Goal: Task Accomplishment & Management: Complete application form

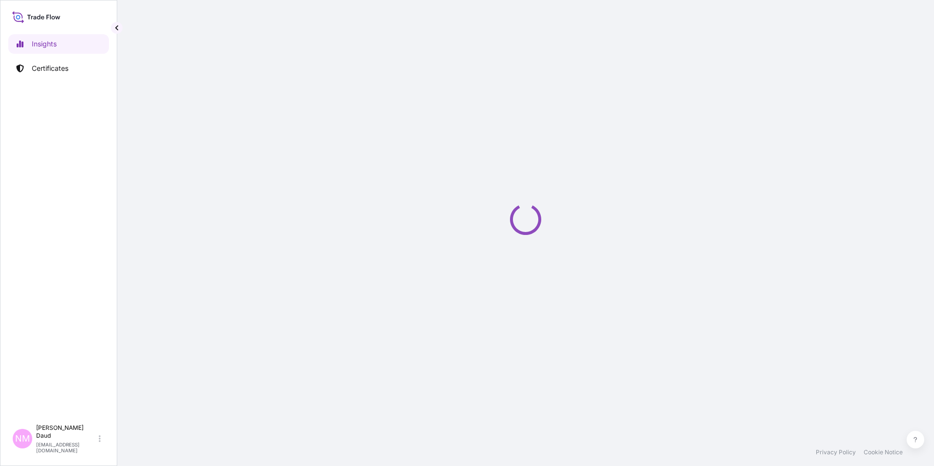
select select "2025"
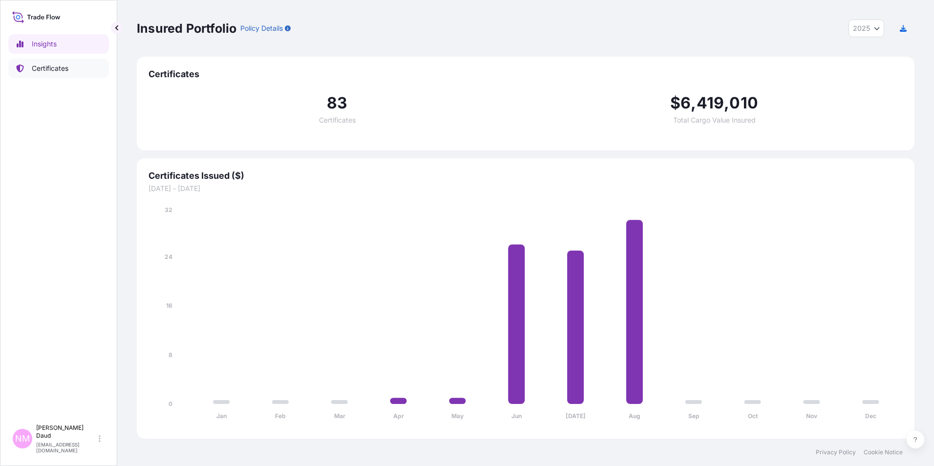
click at [56, 69] on p "Certificates" at bounding box center [50, 69] width 37 height 10
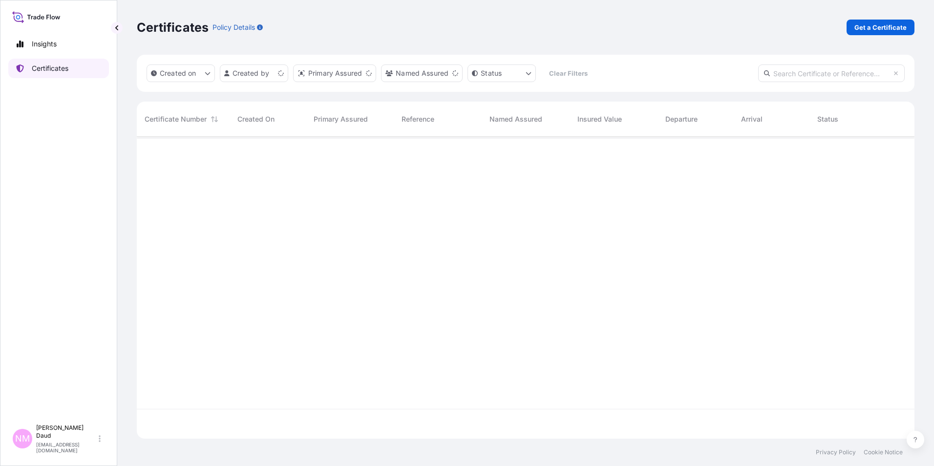
scroll to position [300, 770]
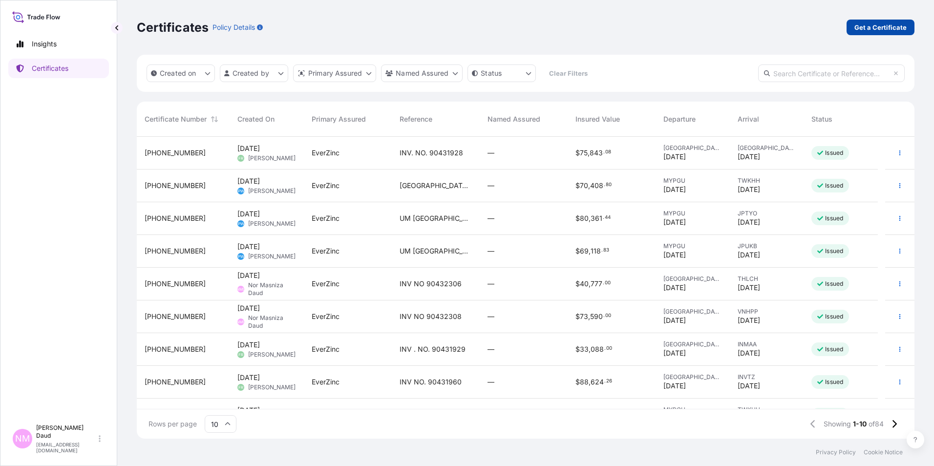
click at [869, 22] on link "Get a Certificate" at bounding box center [881, 28] width 68 height 16
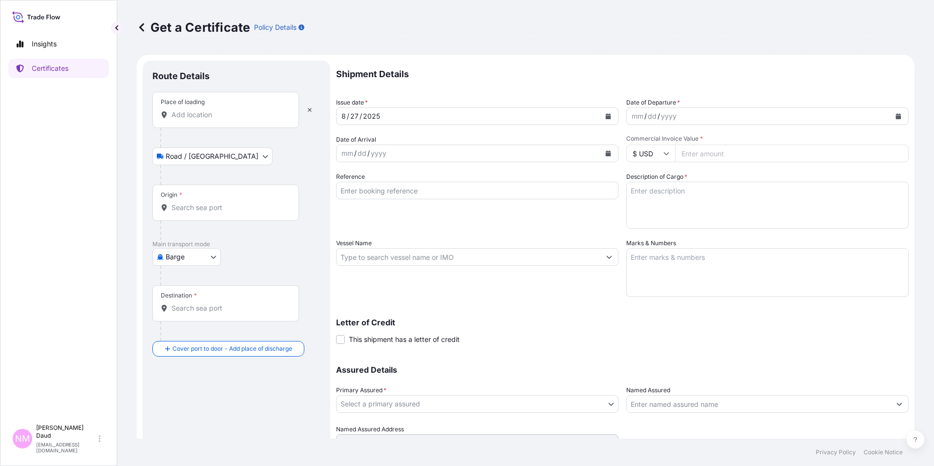
click at [203, 257] on body "Insights Certificates NM Nor Masniza Daud normasniza.daud@everzinc.com Get a Ce…" at bounding box center [467, 233] width 934 height 466
click at [191, 375] on span "Ocean Vessel" at bounding box center [192, 370] width 43 height 10
select select "Ocean Vessel"
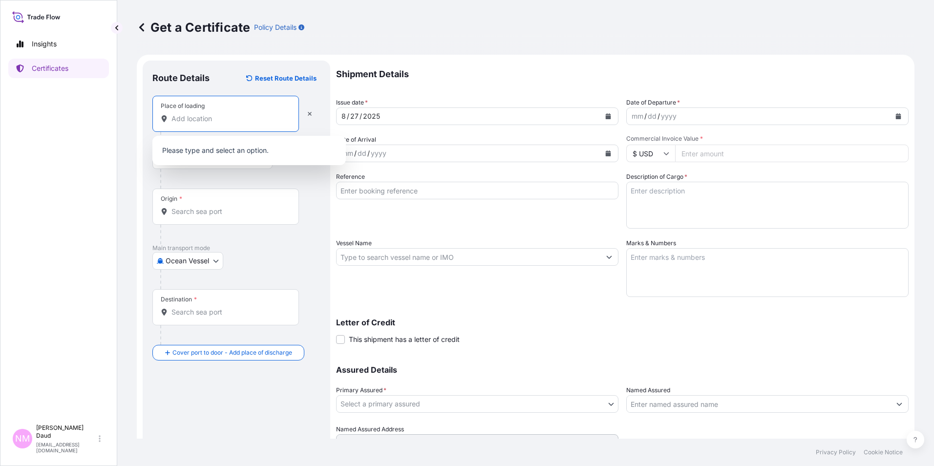
click at [190, 117] on input "Place of loading" at bounding box center [228, 119] width 115 height 10
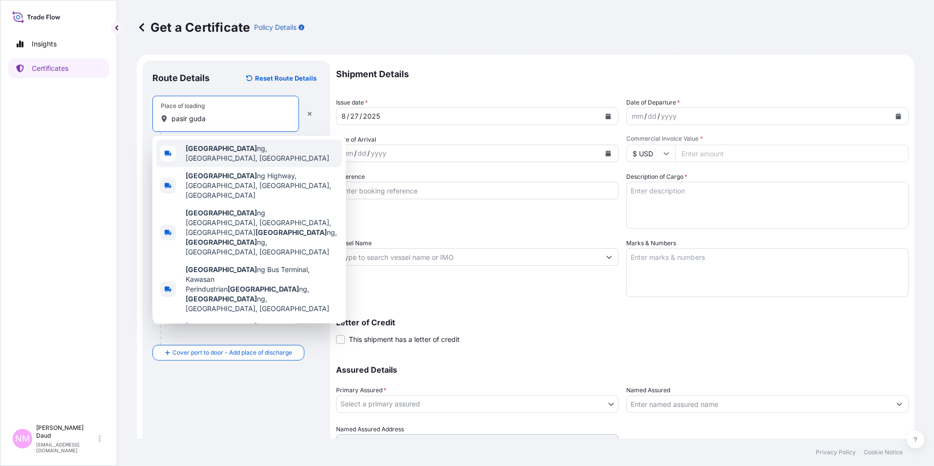
click at [192, 157] on div "Pasir Guda ng, Johor, Malaysia" at bounding box center [249, 153] width 186 height 27
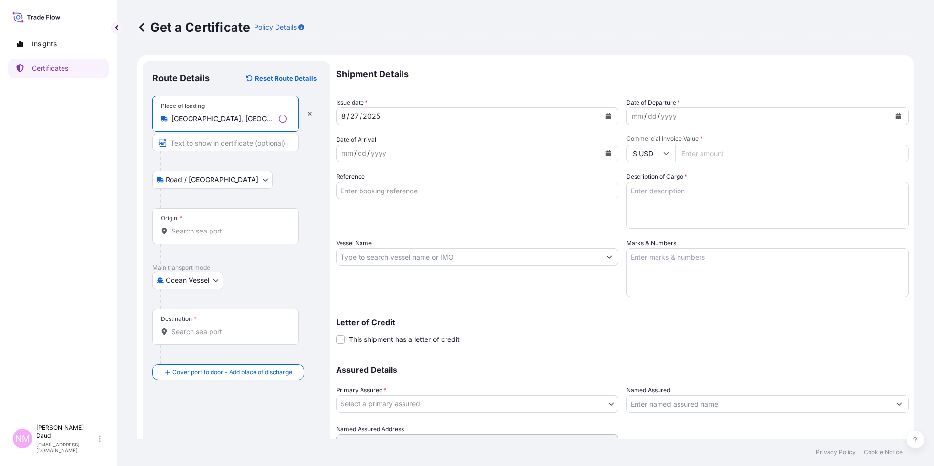
type input "Pasir Gudang, Johor, Malaysia"
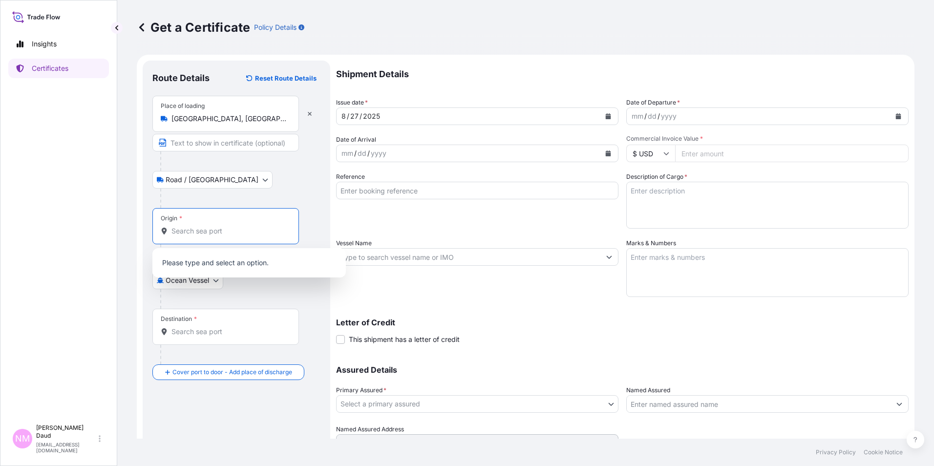
click at [209, 233] on input "Origin *" at bounding box center [228, 231] width 115 height 10
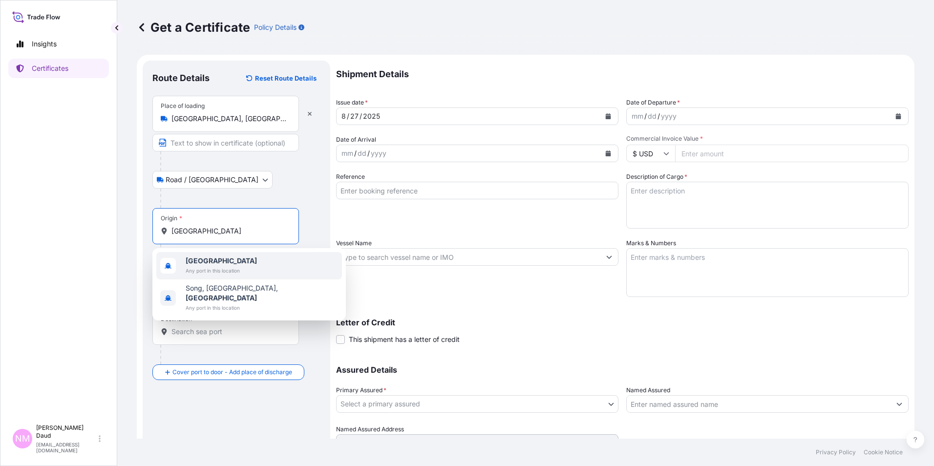
click at [212, 262] on b "Malaysia" at bounding box center [221, 260] width 71 height 8
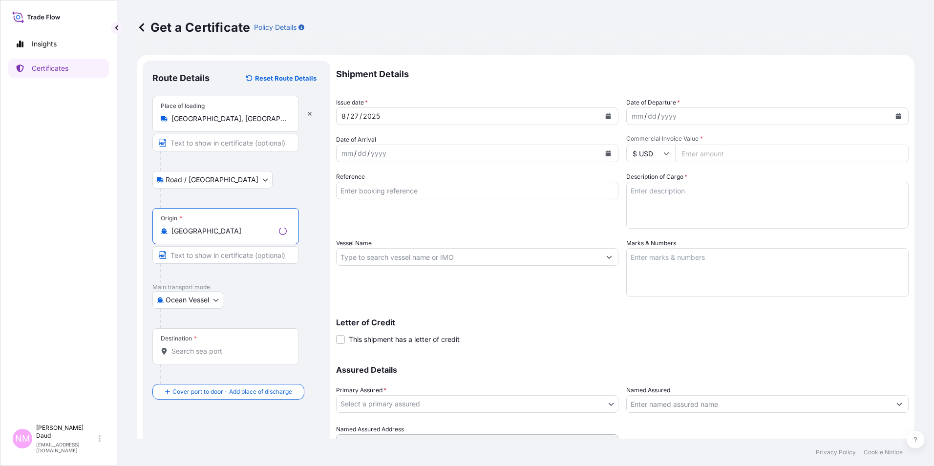
scroll to position [46, 0]
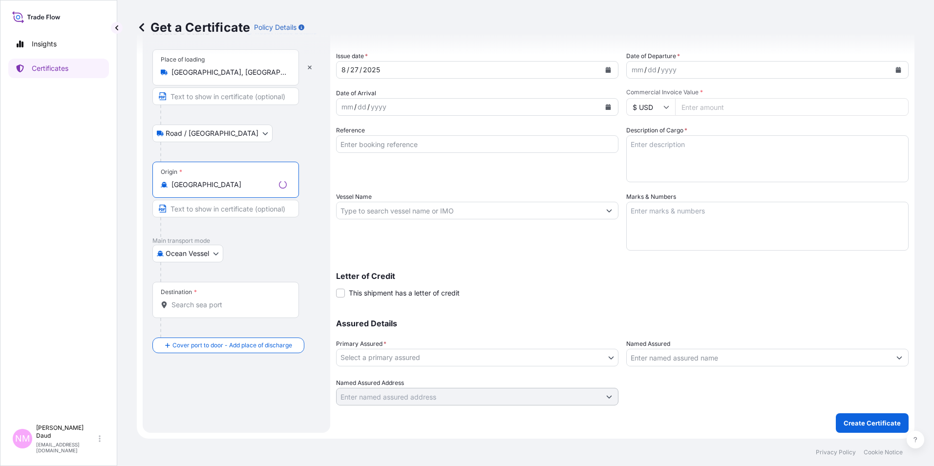
type input "Malaysia"
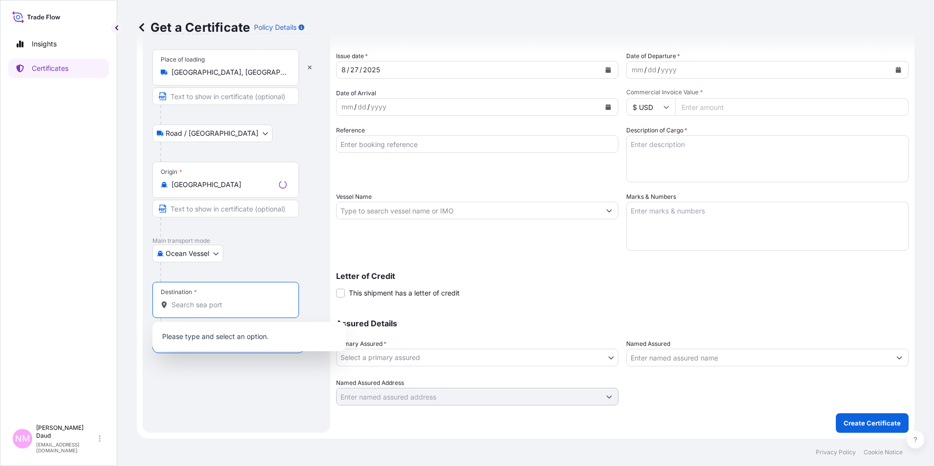
click at [197, 308] on input "Destination *" at bounding box center [228, 305] width 115 height 10
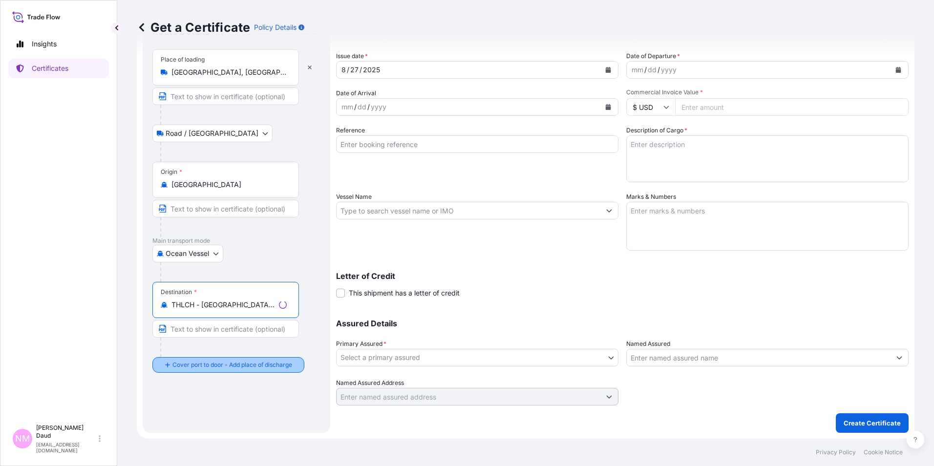
type input "THLCH - Laem Chabang, Thailand"
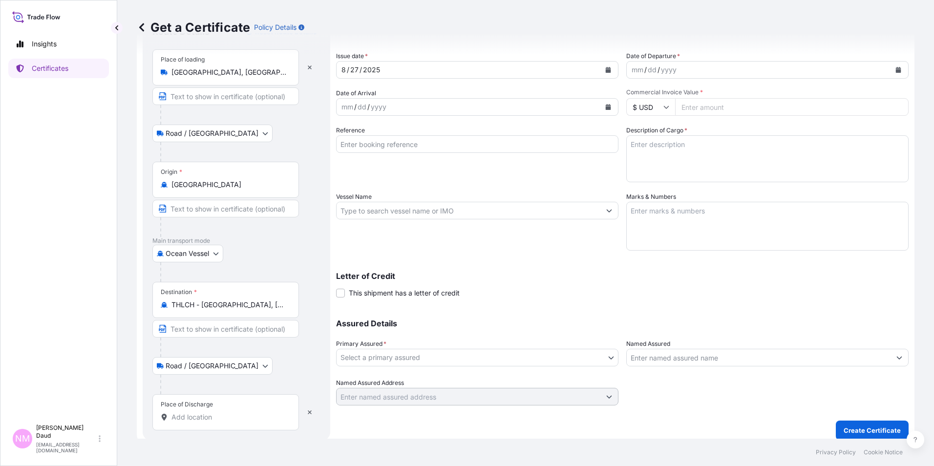
scroll to position [54, 0]
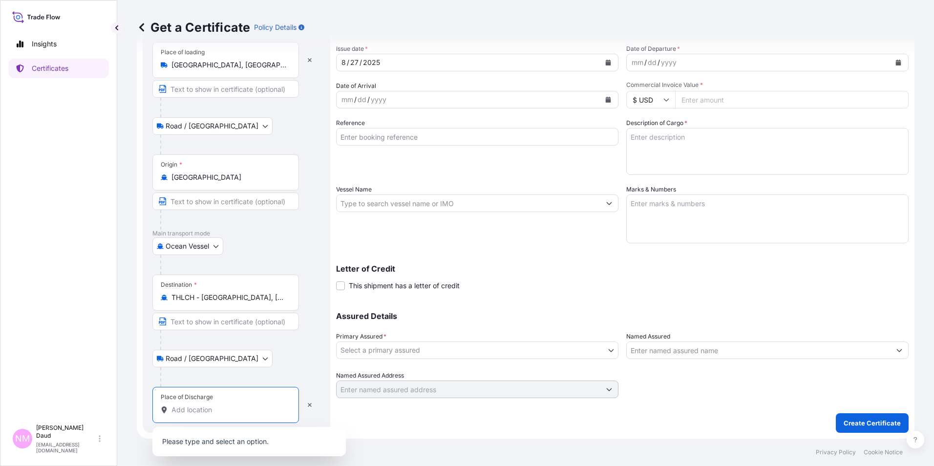
click at [198, 405] on input "Place of Discharge" at bounding box center [228, 410] width 115 height 10
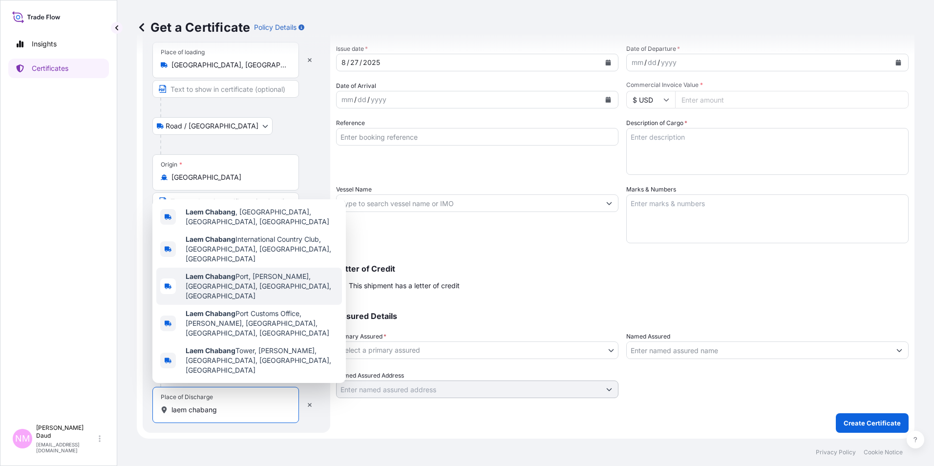
click at [232, 280] on b "Laem Chabang" at bounding box center [211, 276] width 50 height 8
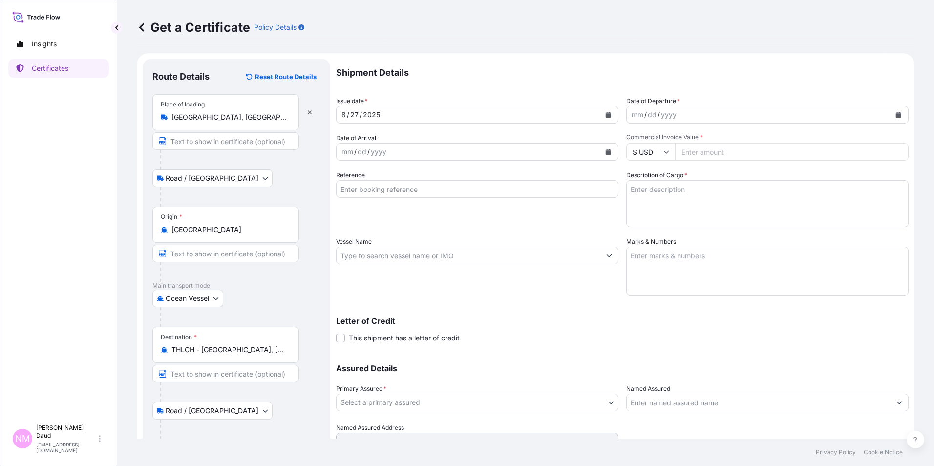
scroll to position [0, 0]
type input "Laem Chabang Port, Thung Sukhla, Si Racha District, Chon Buri, Thailand"
click at [896, 113] on icon "Calendar" at bounding box center [898, 116] width 5 height 6
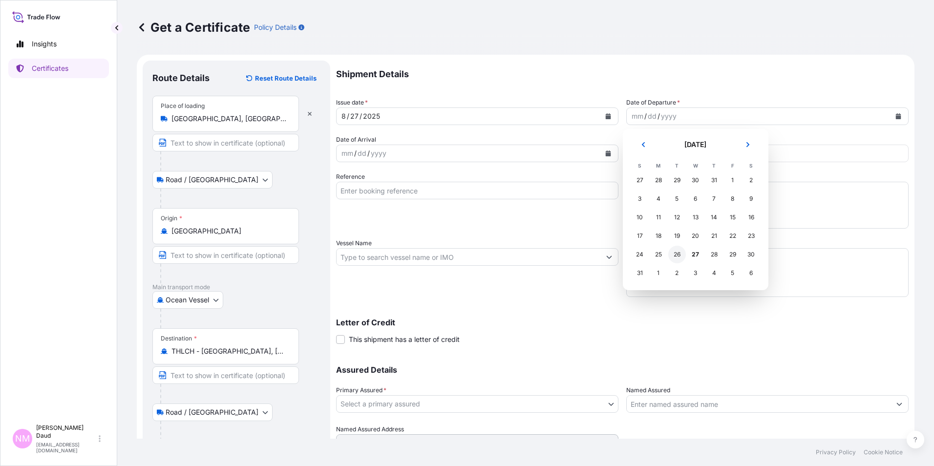
click at [679, 255] on div "26" at bounding box center [677, 255] width 18 height 18
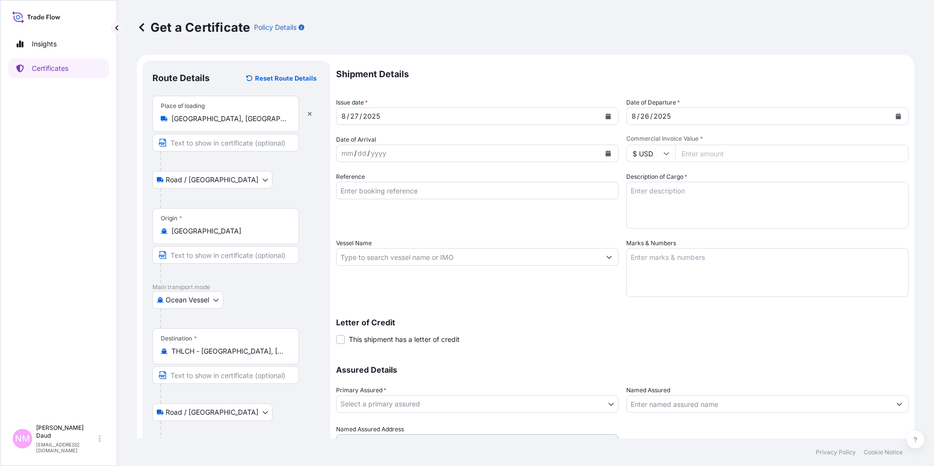
click at [700, 153] on input "Commercial Invoice Value *" at bounding box center [792, 154] width 234 height 18
type input "71909"
click at [644, 192] on textarea "Description of Cargo *" at bounding box center [767, 205] width 282 height 47
type textarea "z"
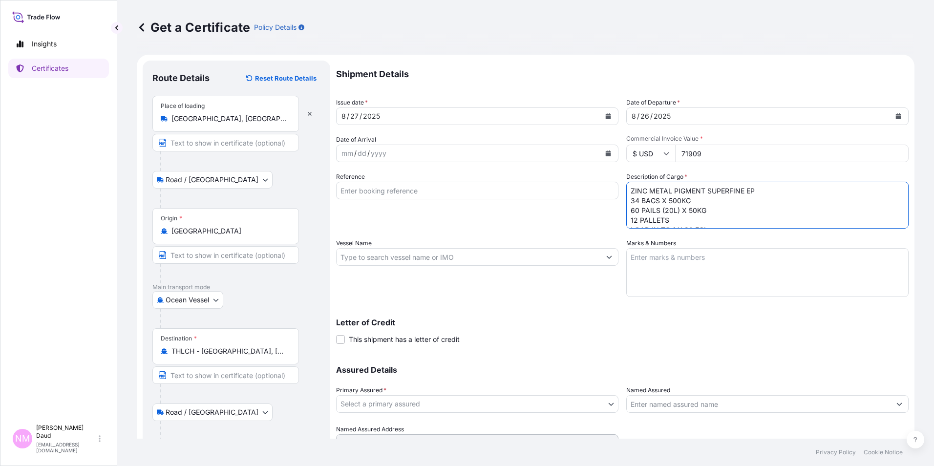
click at [694, 202] on textarea "ZINC METAL PIGMENT SUPERFINE EP 34 BAGS X 500KG 60 PAILS (20L) X 50KG 12 PALLET…" at bounding box center [767, 205] width 282 height 47
click at [720, 211] on textarea "ZINC METAL PIGMENT SUPERFINE EP 34 BAGS X 500KG GROSS WEIGHT = 17,338.00KGS NET…" at bounding box center [767, 205] width 282 height 47
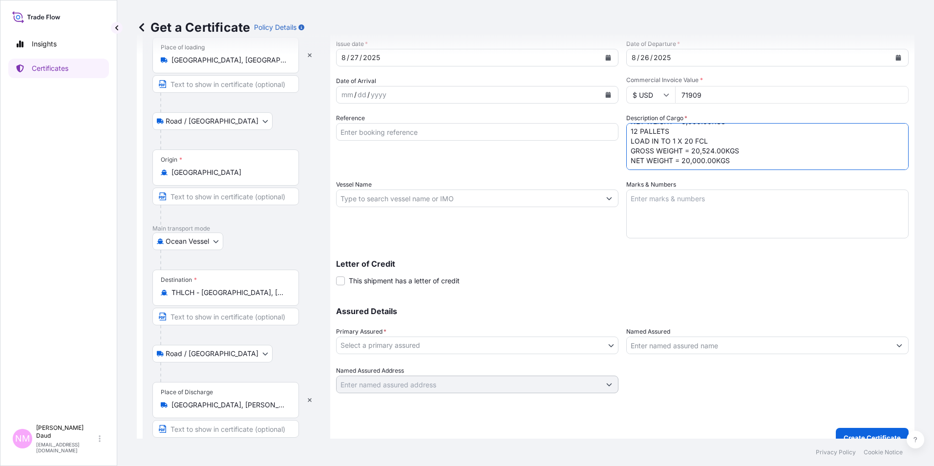
scroll to position [73, 0]
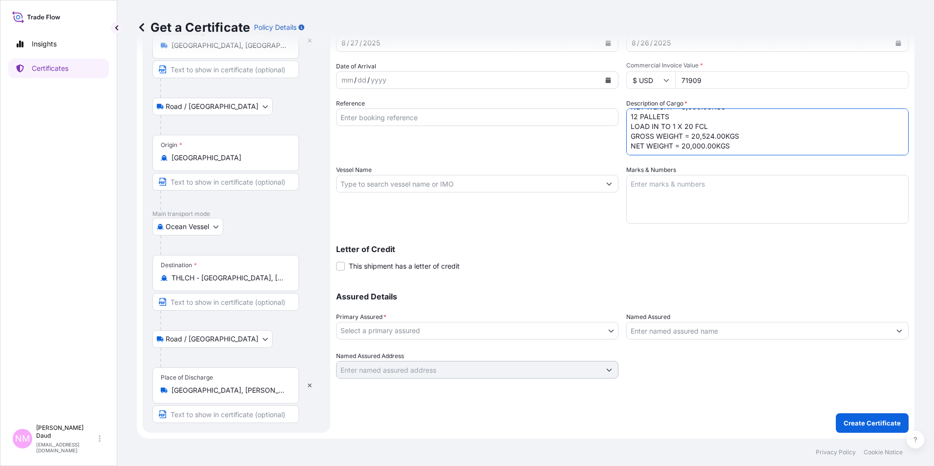
type textarea "ZINC METAL PIGMENT SUPERFINE EP 34 BAGS X 500KG GROSS WEIGHT = 17,338.00KGS NET…"
click at [655, 188] on textarea "Marks & Numbers" at bounding box center [767, 199] width 282 height 49
type textarea "JOTUN THAILAND LTD PO / NO: 165567843 LAEM CHABANG"
click at [595, 330] on body "Insights Certificates NM Nor Masniza Daud normasniza.daud@everzinc.com Get a Ce…" at bounding box center [467, 233] width 934 height 466
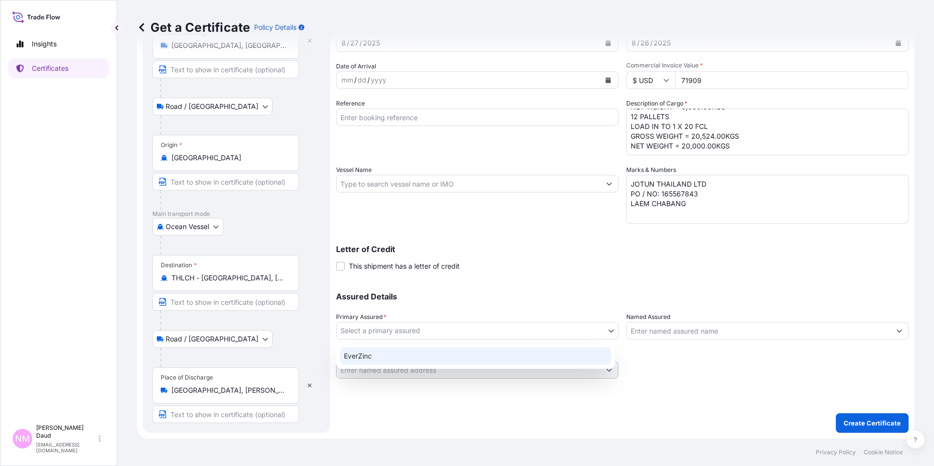
click at [479, 350] on div "EverZinc" at bounding box center [475, 356] width 271 height 18
select select "31493"
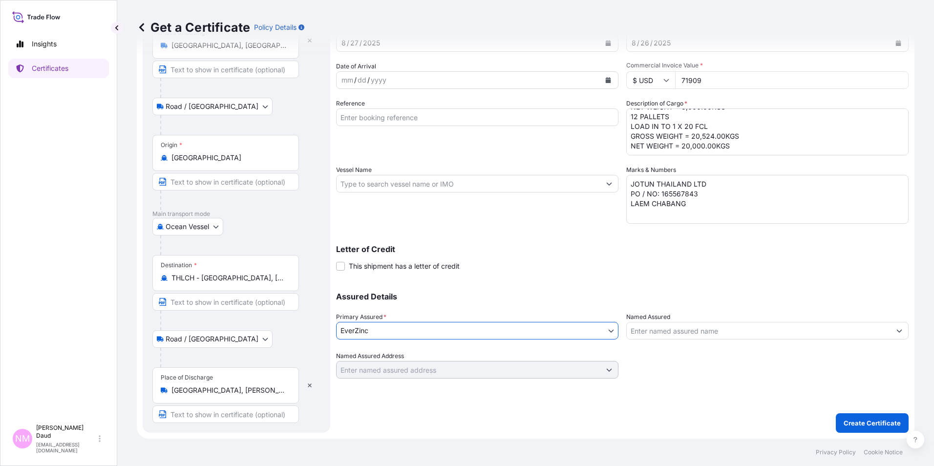
click at [525, 188] on input "Vessel Name" at bounding box center [469, 184] width 264 height 18
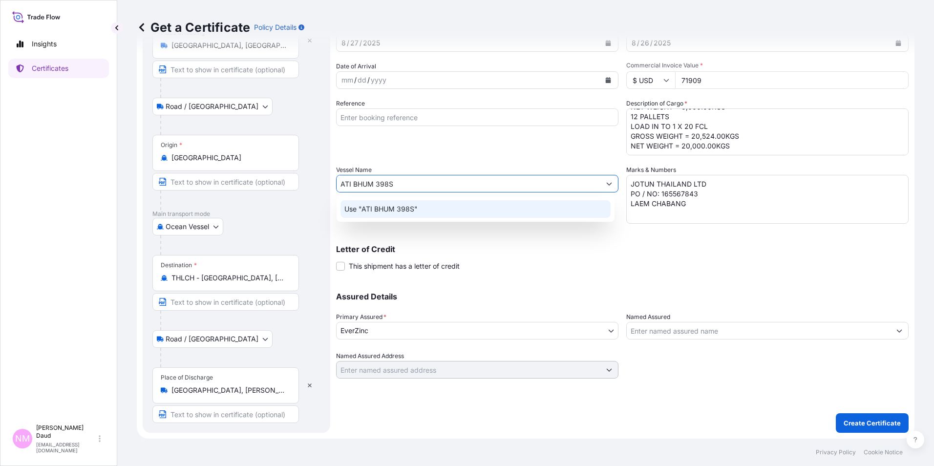
click at [375, 185] on input "ATI BHUM 398S" at bounding box center [469, 184] width 264 height 18
click at [444, 207] on div "Use "ATI BHUM V.398S"" at bounding box center [476, 209] width 270 height 18
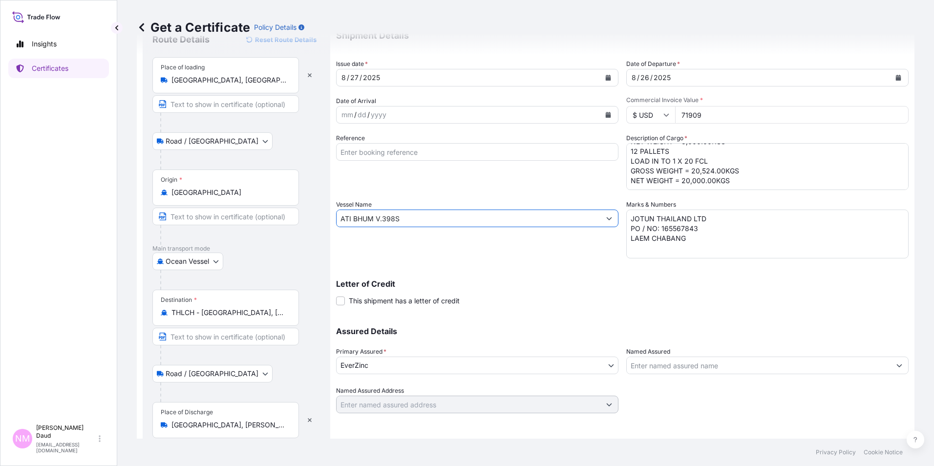
scroll to position [0, 0]
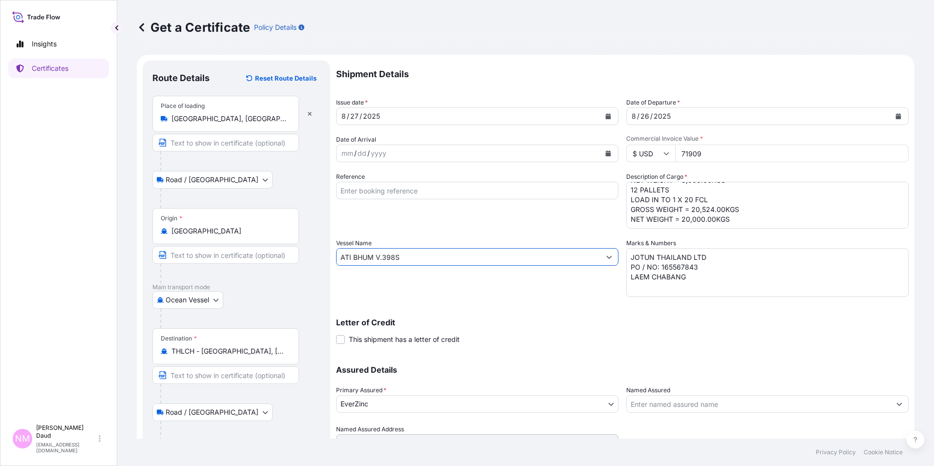
type input "ATI BHUM V.398S"
click at [606, 150] on icon "Calendar" at bounding box center [608, 153] width 5 height 6
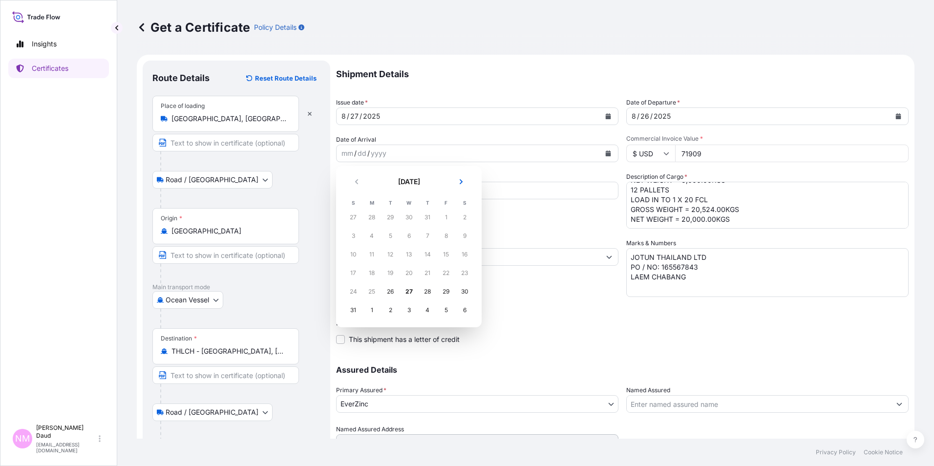
click at [446, 311] on div "5" at bounding box center [446, 310] width 18 height 18
click at [446, 308] on div "5" at bounding box center [446, 310] width 18 height 18
click at [460, 186] on button "Next" at bounding box center [460, 182] width 21 height 16
click at [444, 219] on div "5" at bounding box center [446, 218] width 18 height 18
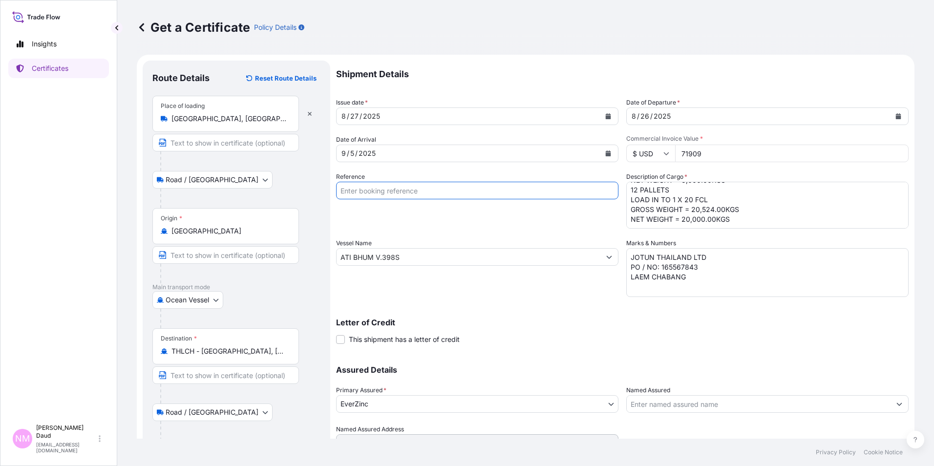
click at [394, 195] on input "Reference" at bounding box center [477, 191] width 282 height 18
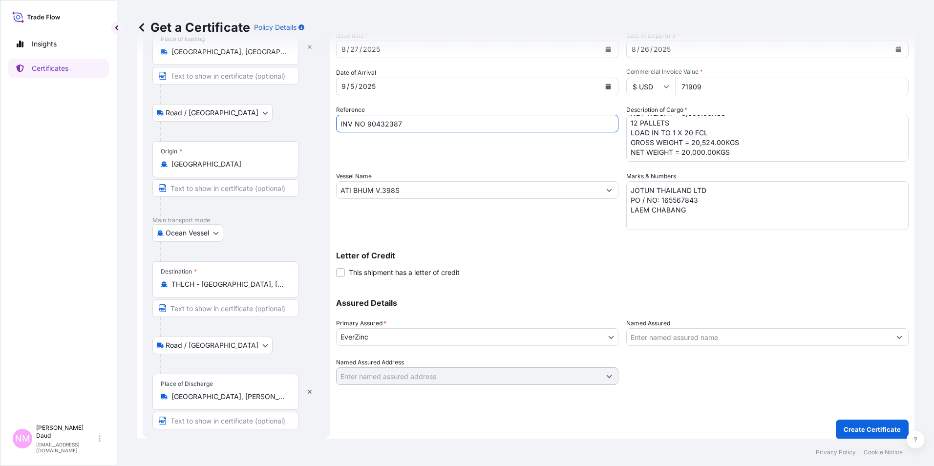
scroll to position [73, 0]
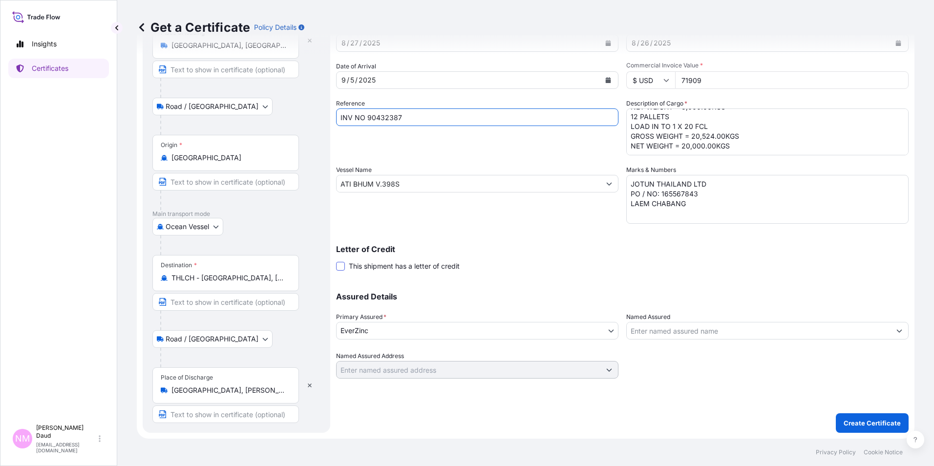
type input "INV NO 90432387"
click at [343, 265] on span at bounding box center [340, 266] width 9 height 9
click at [336, 261] on input "This shipment has a letter of credit" at bounding box center [336, 261] width 0 height 0
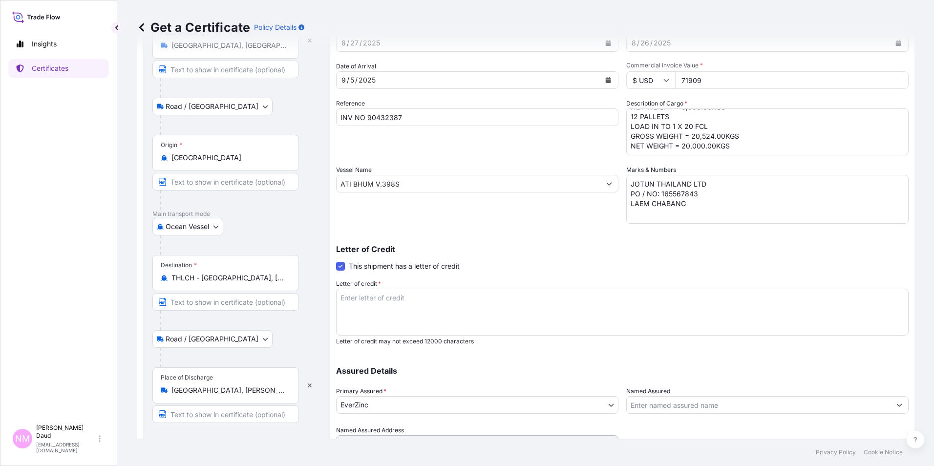
click at [342, 265] on span at bounding box center [340, 266] width 9 height 9
click at [336, 261] on input "This shipment has a letter of credit" at bounding box center [336, 261] width 0 height 0
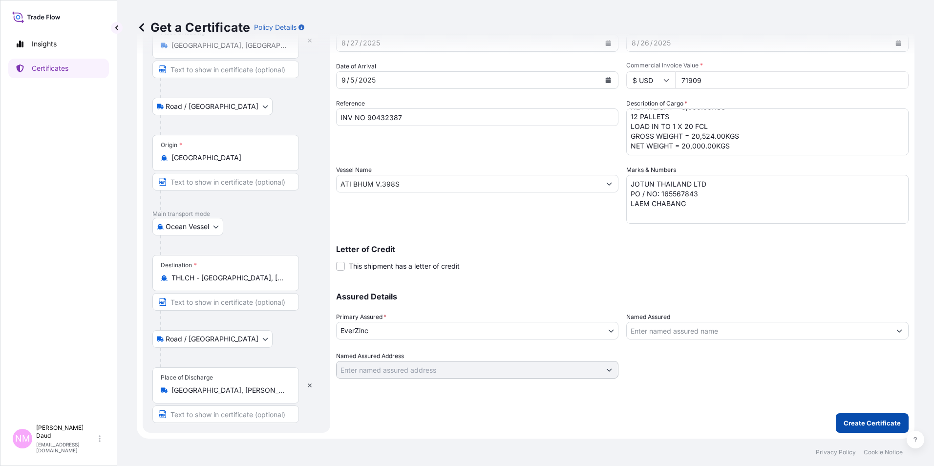
click at [869, 422] on p "Create Certificate" at bounding box center [872, 423] width 57 height 10
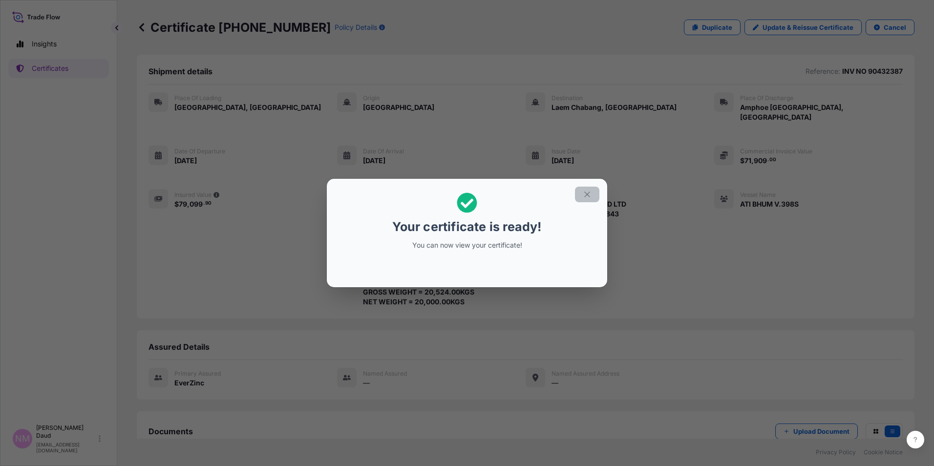
click at [583, 195] on icon "button" at bounding box center [587, 194] width 9 height 9
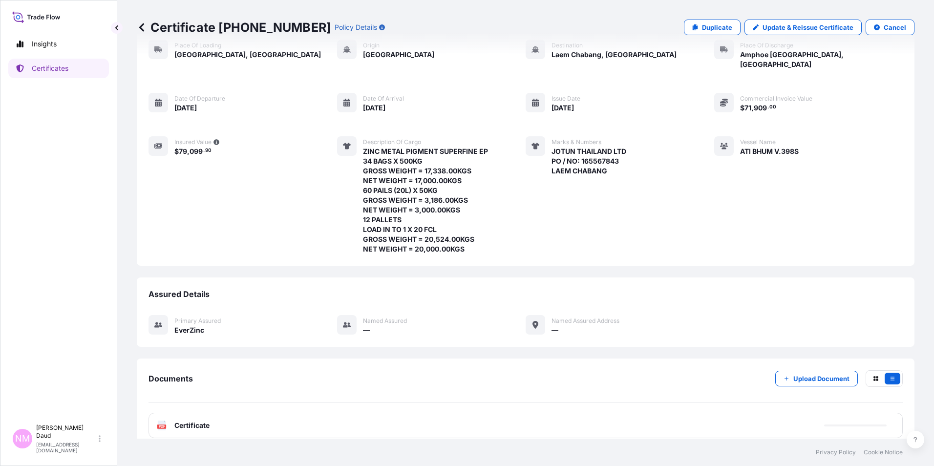
scroll to position [54, 0]
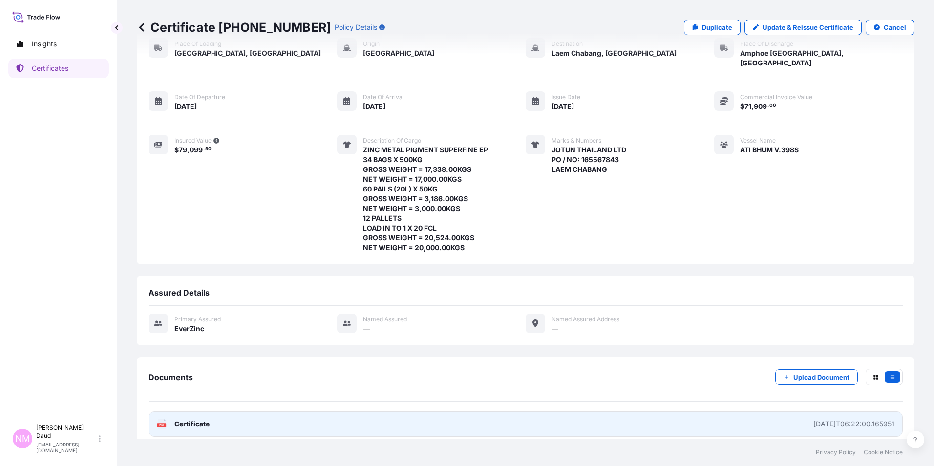
click at [690, 411] on link "PDF Certificate 2025-08-27T06:22:00.165951" at bounding box center [526, 423] width 754 height 25
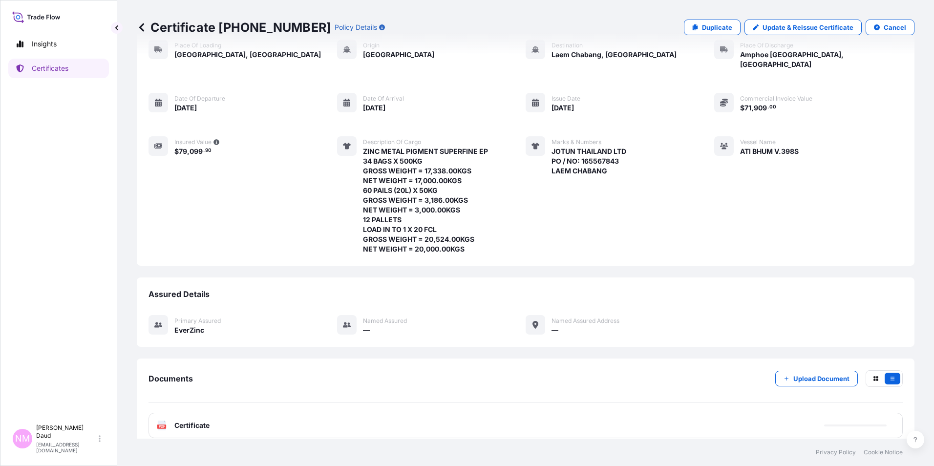
scroll to position [53, 0]
click at [140, 30] on icon at bounding box center [142, 27] width 10 height 10
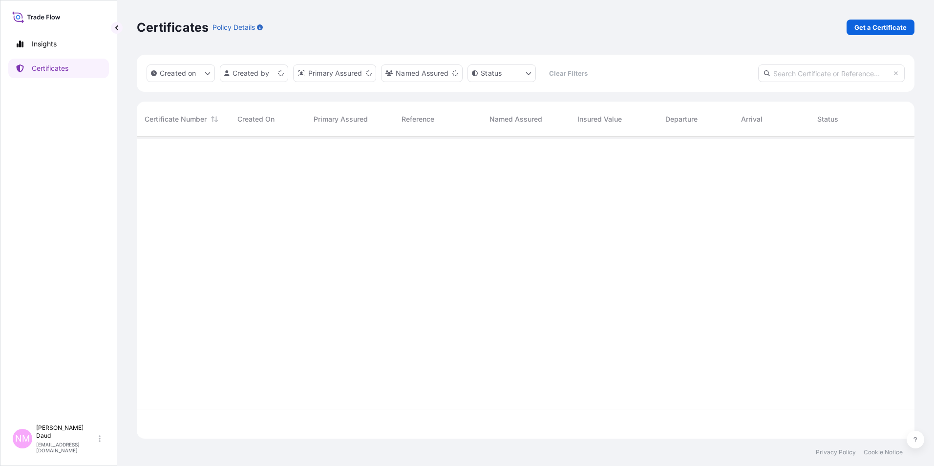
scroll to position [300, 770]
click at [901, 29] on p "Get a Certificate" at bounding box center [880, 27] width 52 height 10
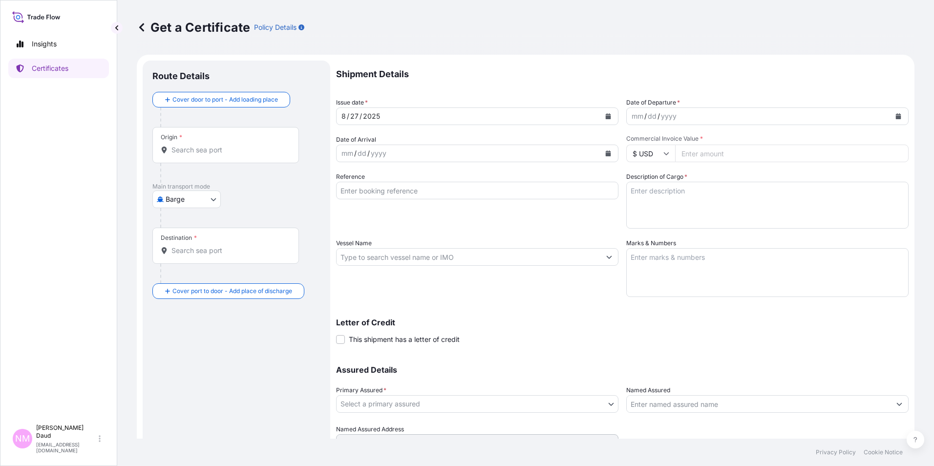
click at [210, 200] on body "Insights Certificates NM Nor Masniza Daud normasniza.daud@everzinc.com Get a Ce…" at bounding box center [467, 233] width 934 height 466
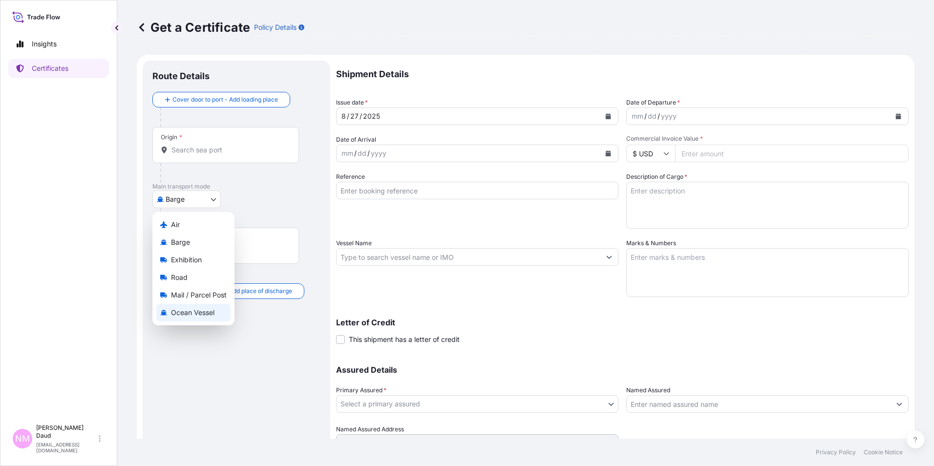
click at [191, 309] on span "Ocean Vessel" at bounding box center [192, 313] width 43 height 10
select select "Ocean Vessel"
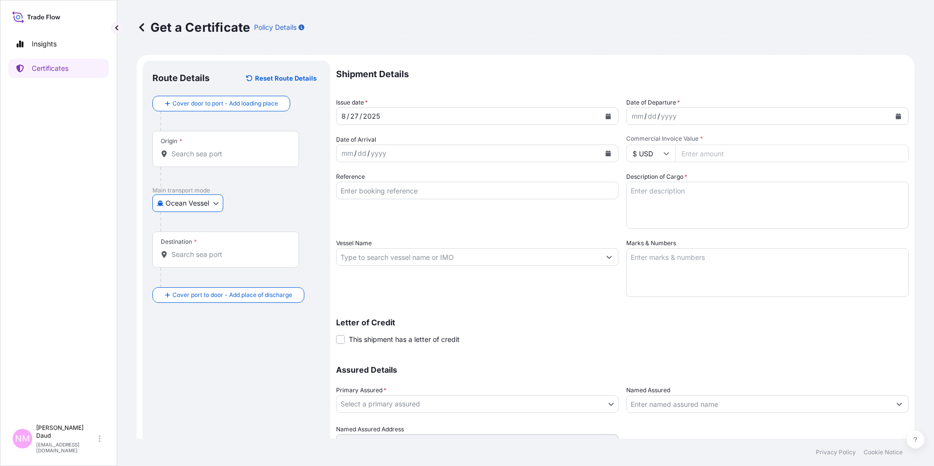
click at [197, 155] on input "Origin *" at bounding box center [228, 154] width 115 height 10
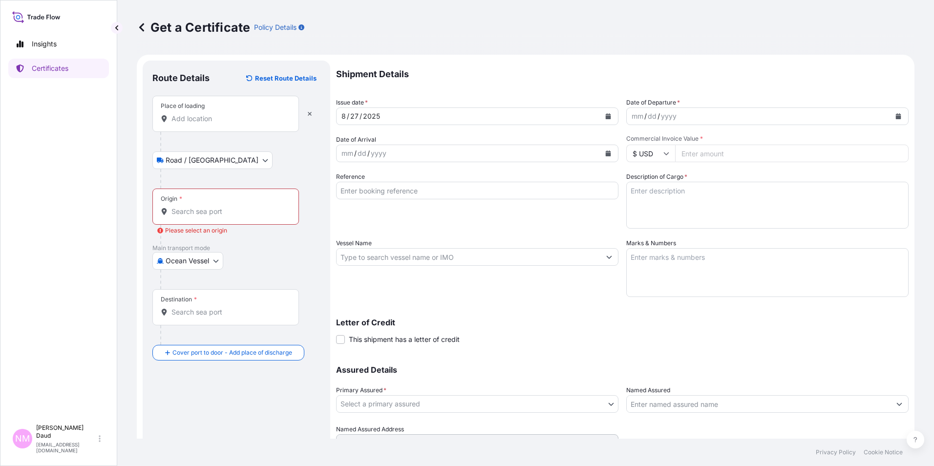
click at [189, 124] on div "Place of loading" at bounding box center [225, 114] width 147 height 36
click at [189, 124] on input "Place of loading" at bounding box center [228, 119] width 115 height 10
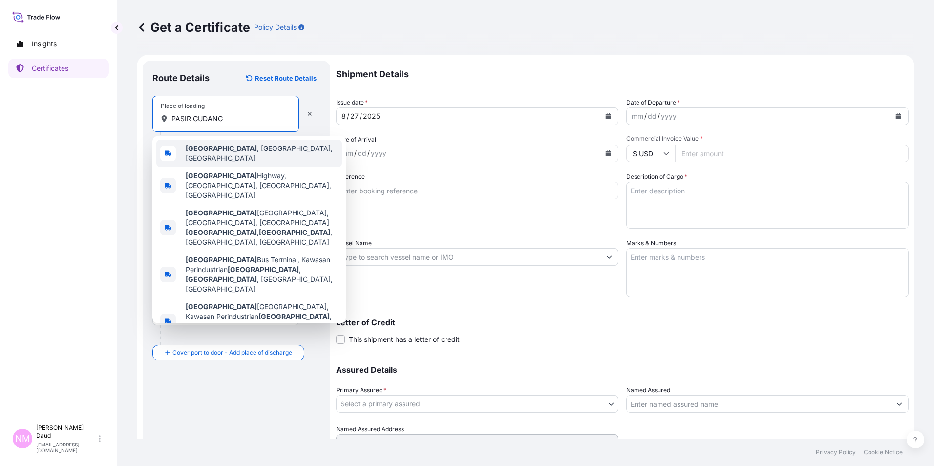
click at [201, 152] on b "Pasir Gudang" at bounding box center [221, 148] width 71 height 8
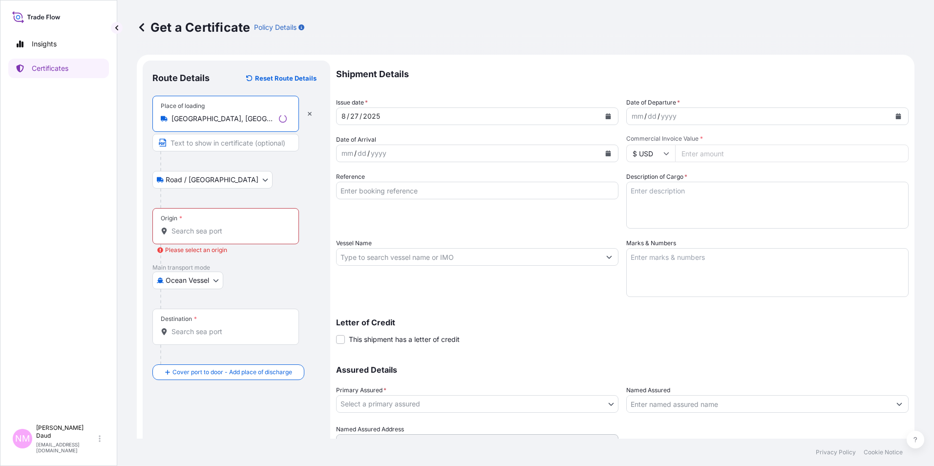
type input "Pasir Gudang, Johor, Malaysia"
click at [177, 234] on input "Origin * Please select an origin" at bounding box center [228, 231] width 115 height 10
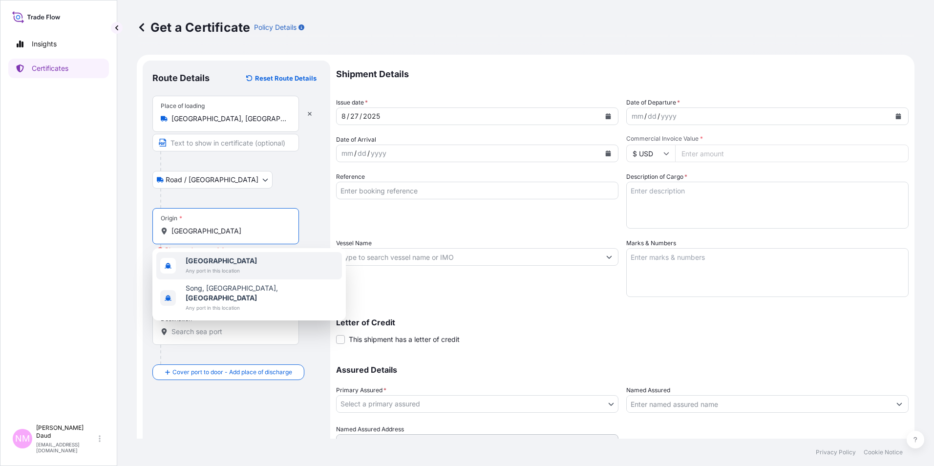
click at [196, 261] on b "Malaysia" at bounding box center [221, 260] width 71 height 8
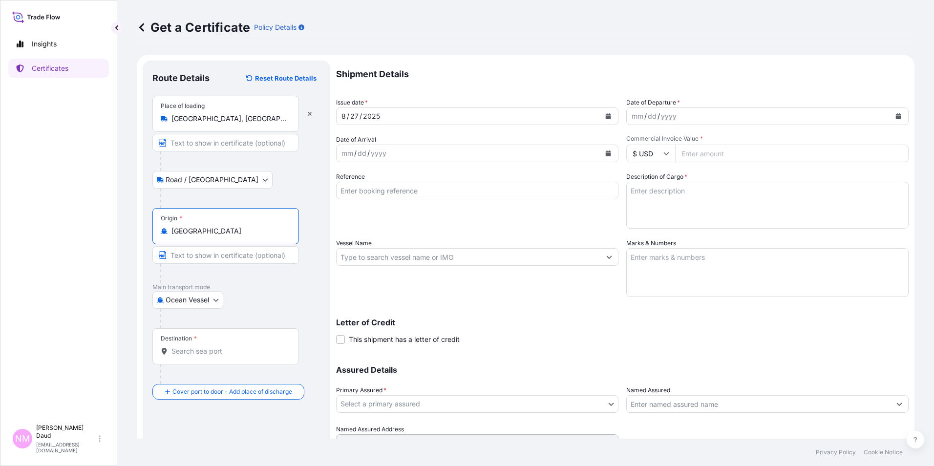
scroll to position [46, 0]
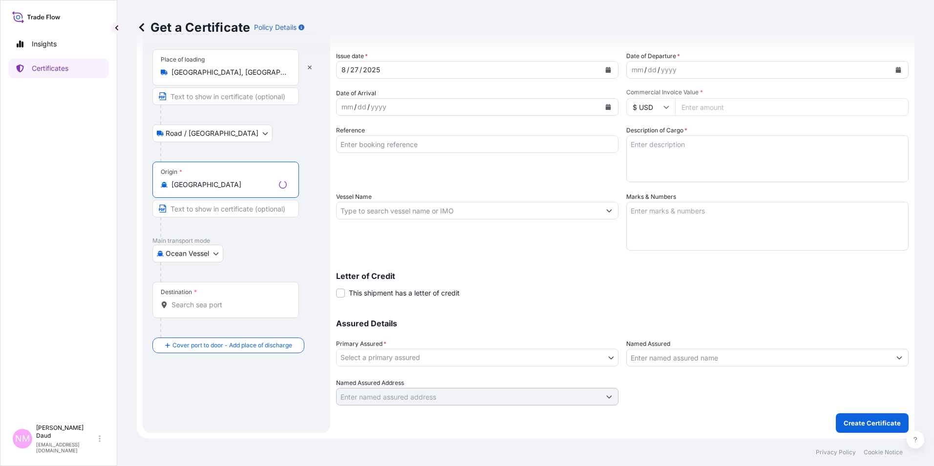
type input "Malaysia"
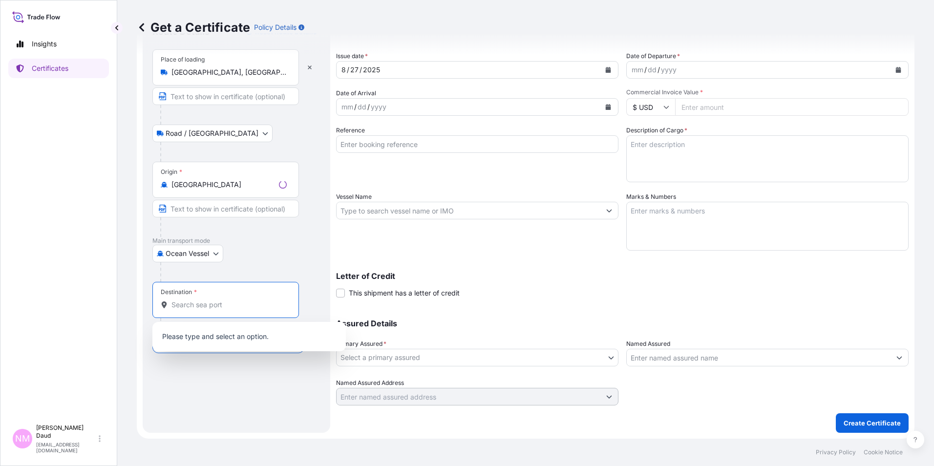
click at [191, 306] on input "Destination *" at bounding box center [228, 305] width 115 height 10
click at [227, 382] on div "Route Details Reset Route Details Place of loading Pasir Gudang, Johor, Malaysi…" at bounding box center [236, 223] width 168 height 399
click at [206, 309] on input "Destination * Please select a destination" at bounding box center [228, 305] width 115 height 10
type input "T"
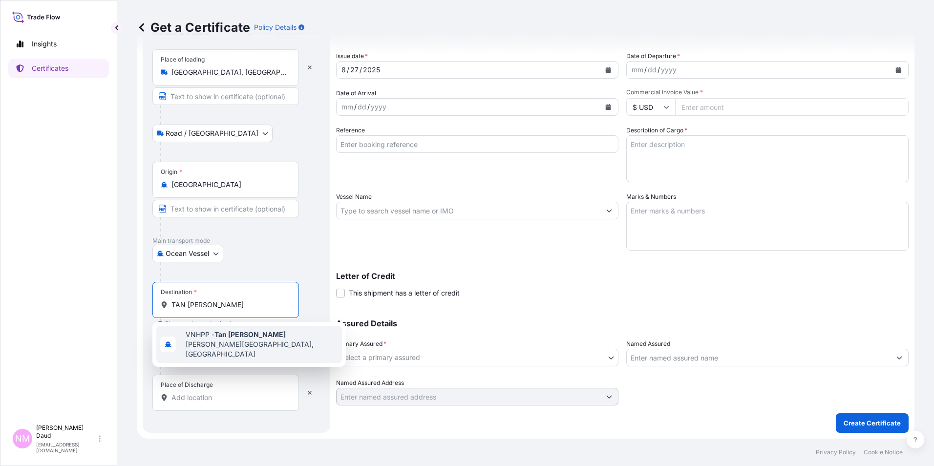
click at [261, 331] on div "VNHPP - Tan Cang Hiep Phuoc Port, Vietnam" at bounding box center [249, 344] width 186 height 37
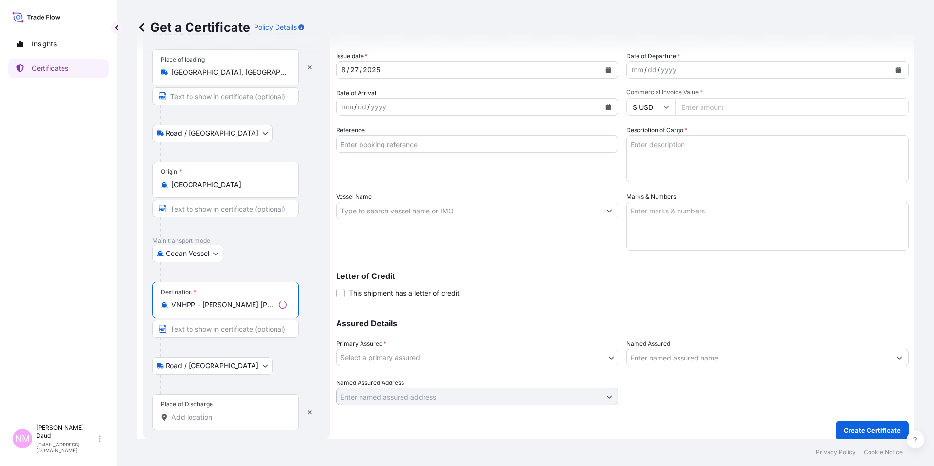
type input "VNHPP - Tan Cang Hiep Phuoc Port, Vietnam"
click at [212, 421] on input "Place of Discharge" at bounding box center [228, 417] width 115 height 10
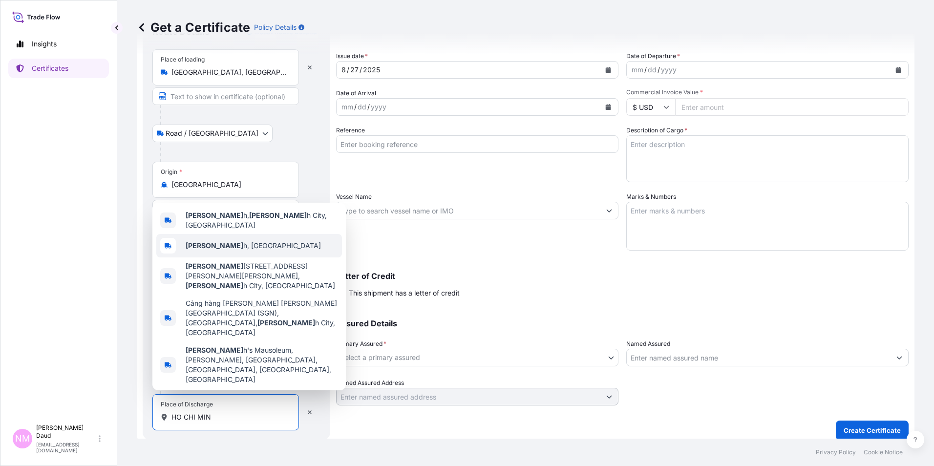
click at [218, 250] on b "Ho Chi Min" at bounding box center [215, 245] width 58 height 8
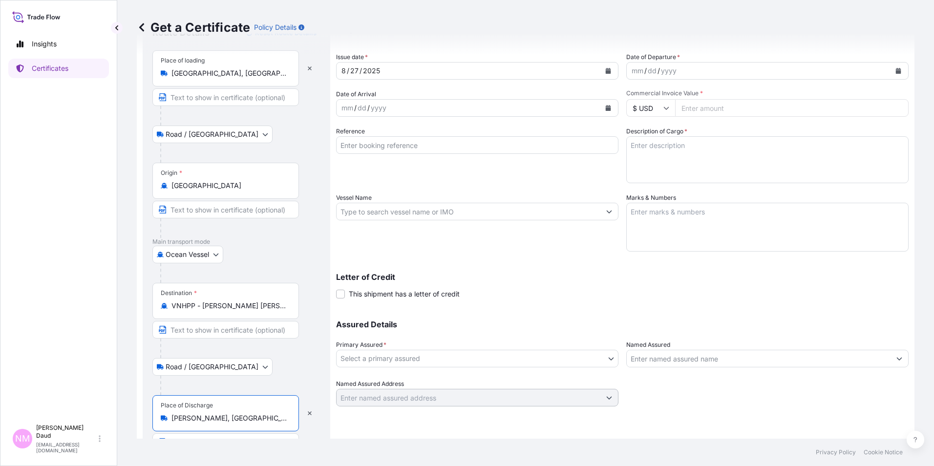
scroll to position [0, 0]
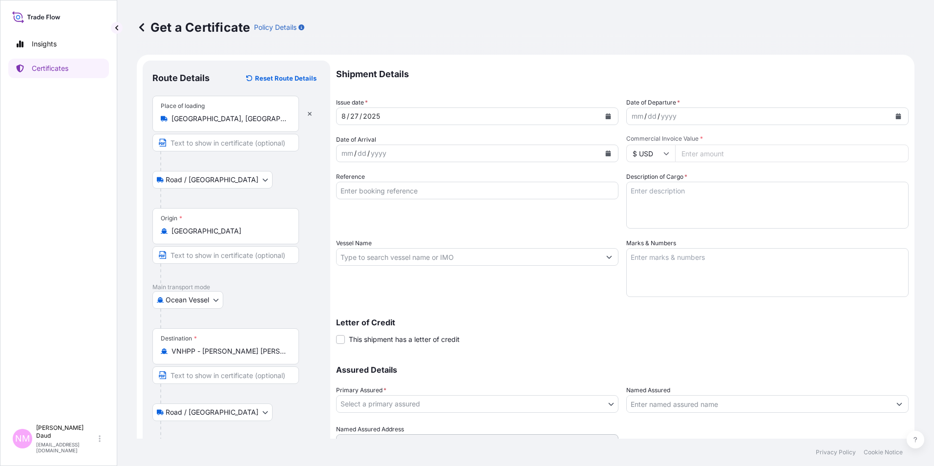
type input "Ho Chi Minh, Vietnam"
click at [891, 114] on button "Calendar" at bounding box center [899, 116] width 16 height 16
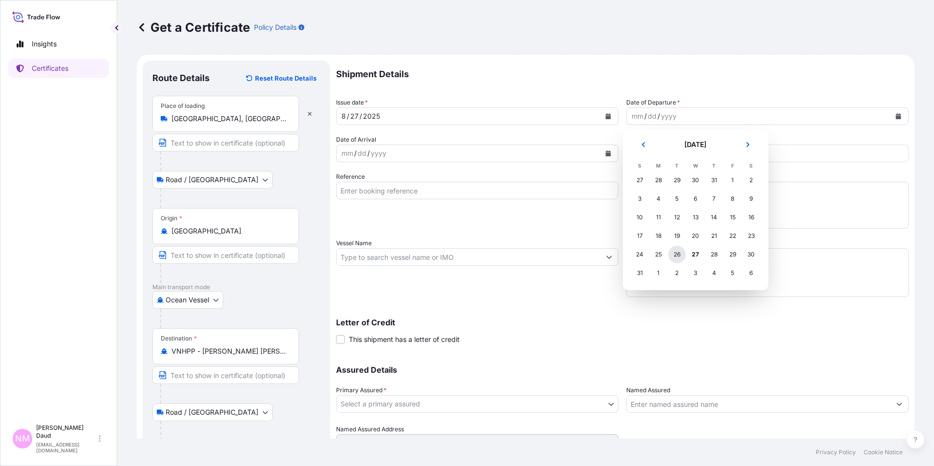
click at [678, 256] on div "26" at bounding box center [677, 255] width 18 height 18
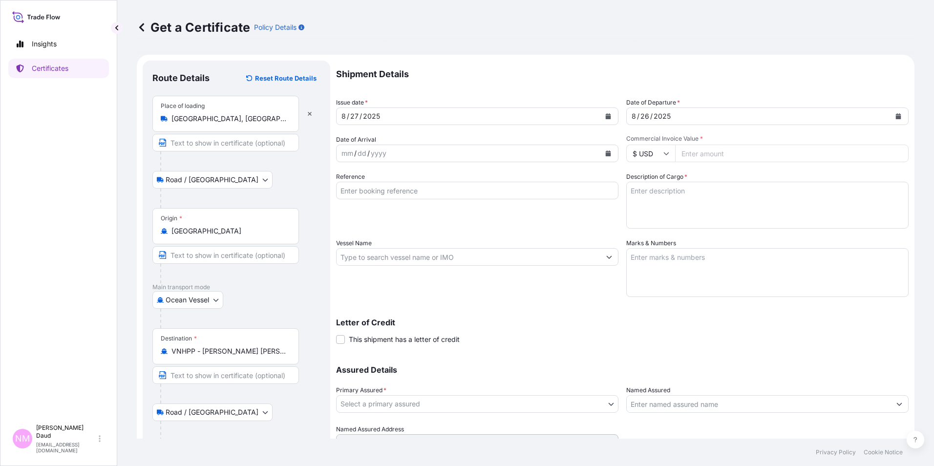
click at [687, 152] on input "Commercial Invoice Value *" at bounding box center [792, 154] width 234 height 18
type input "65300"
click at [605, 150] on button "Calendar" at bounding box center [608, 154] width 16 height 16
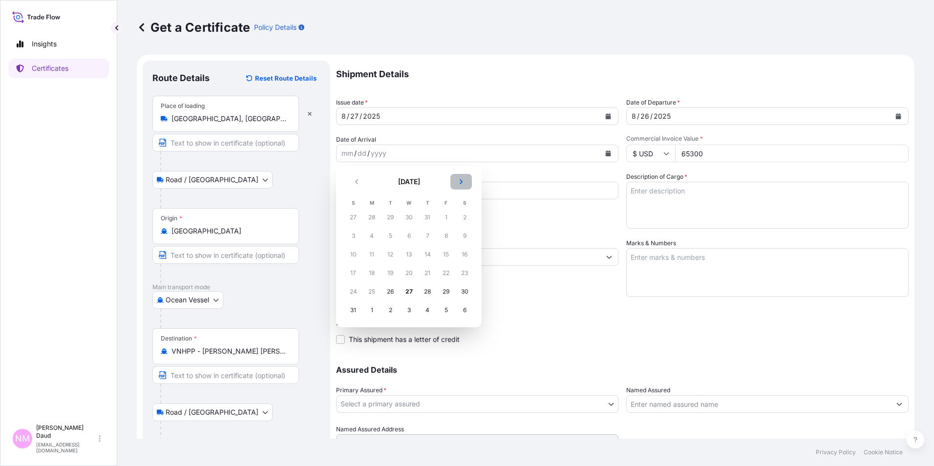
click at [464, 178] on button "Next" at bounding box center [460, 182] width 21 height 16
click at [426, 216] on div "4" at bounding box center [428, 218] width 18 height 18
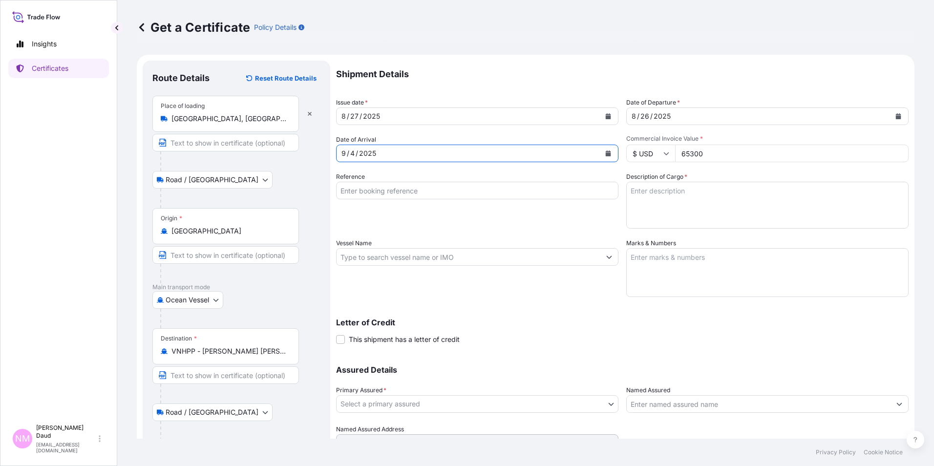
click at [432, 189] on input "Reference" at bounding box center [477, 191] width 282 height 18
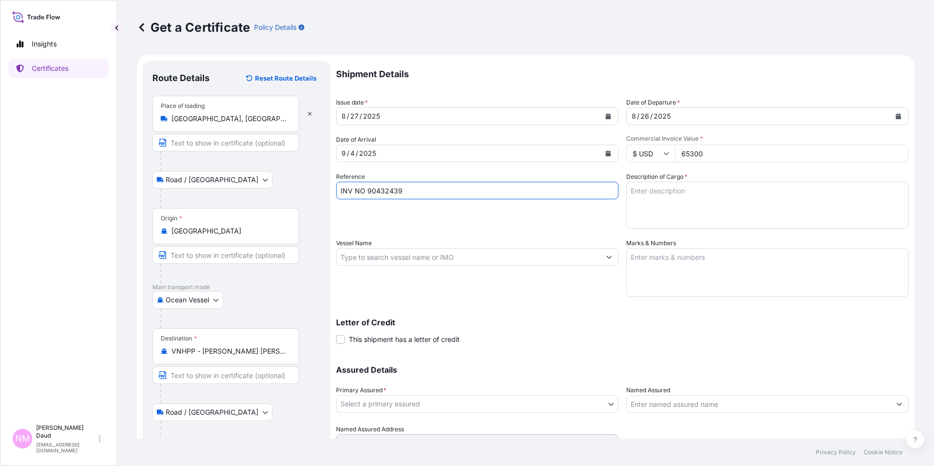
type input "INV NO 90432439"
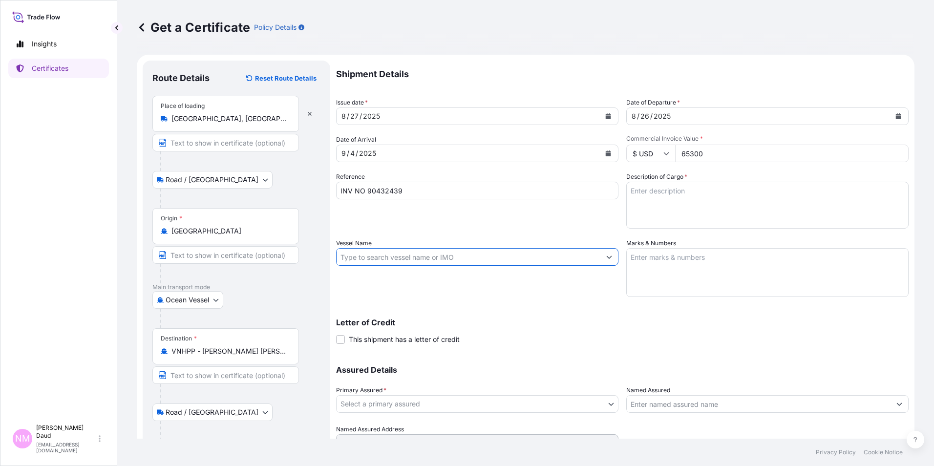
click at [564, 258] on input "Vessel Name" at bounding box center [469, 257] width 264 height 18
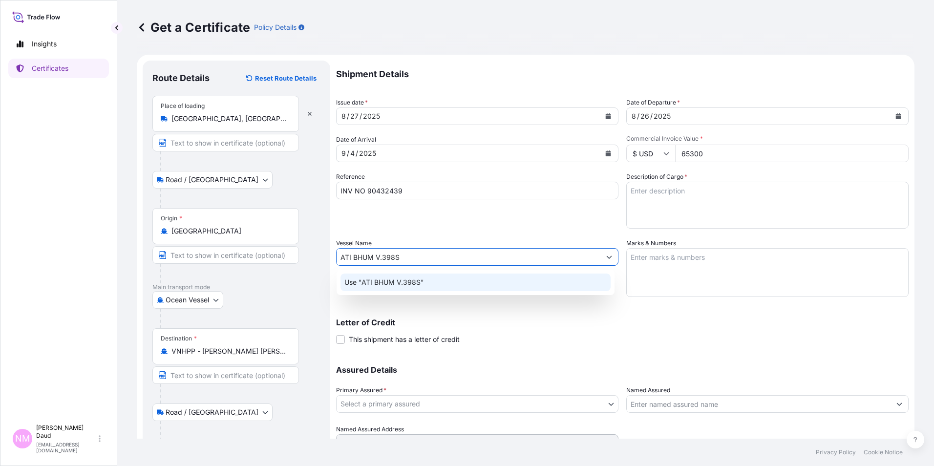
click at [448, 287] on div "Use "ATI BHUM V.398S"" at bounding box center [476, 283] width 270 height 18
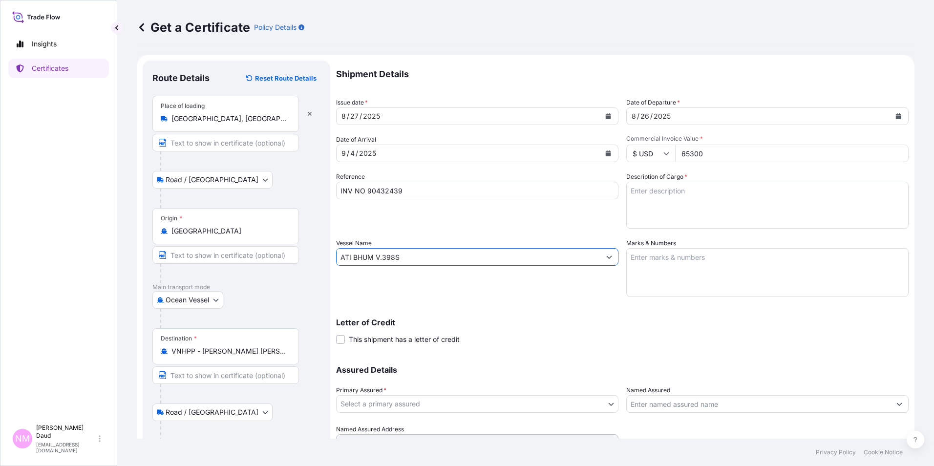
type input "ATI BHUM V.398S"
click at [644, 191] on textarea "Description of Cargo *" at bounding box center [767, 205] width 282 height 47
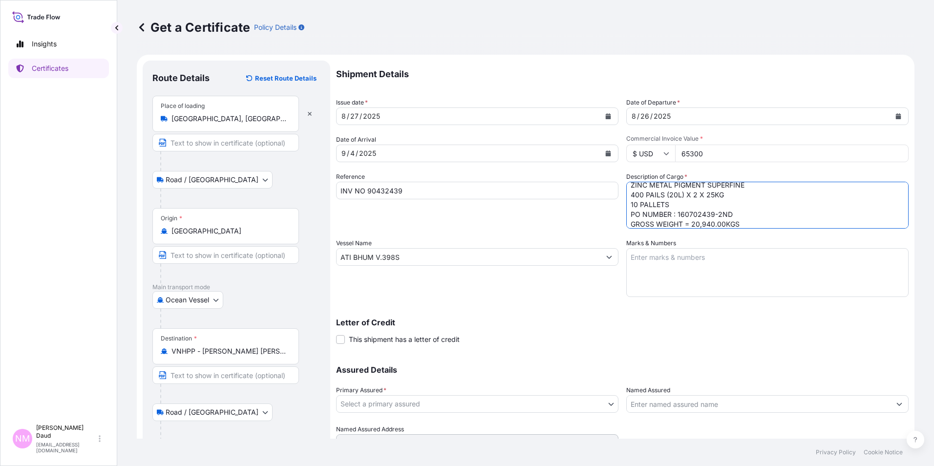
scroll to position [16, 0]
type textarea "ZINC METAL PIGMENT SUPERFINE 400 PAILS (20L) X 2 X 25KG 10 PALLETS PO NUMBER : …"
click at [655, 267] on textarea "Marks & Numbers" at bounding box center [767, 272] width 282 height 49
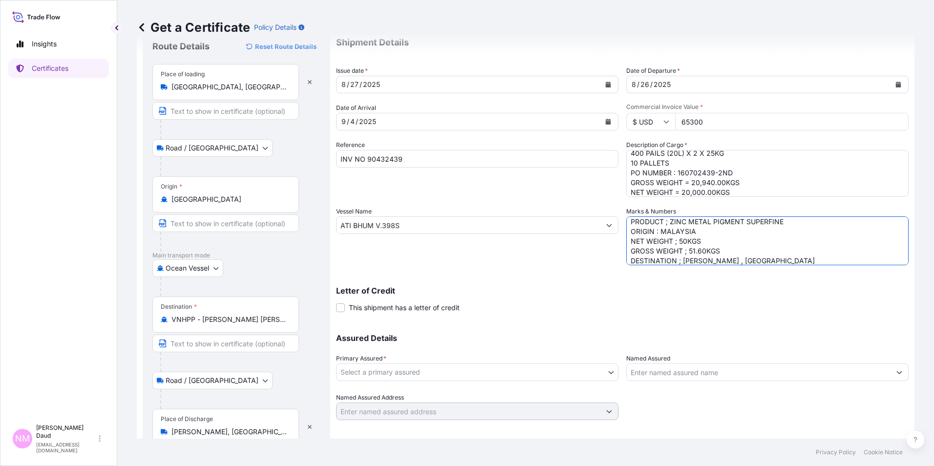
scroll to position [73, 0]
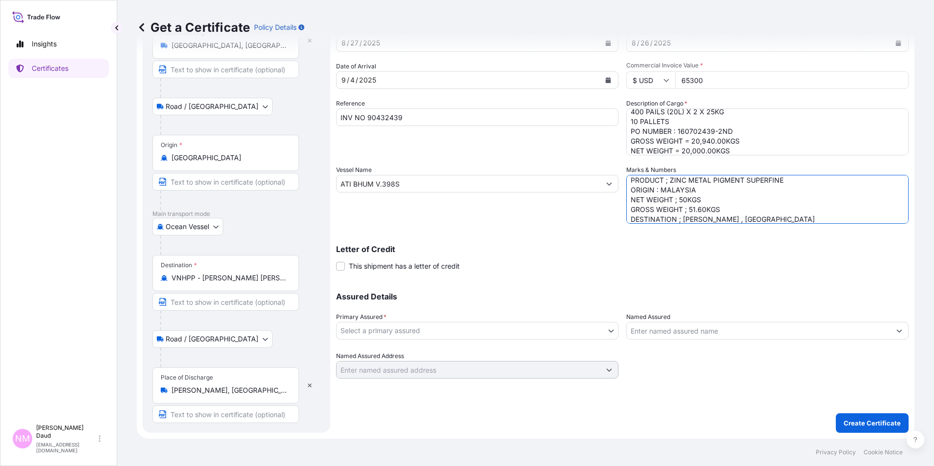
type textarea "SON THE HE MOI CO LTD PRODUCT ; ZINC METAL PIGMENT SUPERFINE ORIGIN : MALAYSIA …"
click at [579, 329] on body "Insights Certificates NM Nor Masniza Daud normasniza.daud@everzinc.com Get a Ce…" at bounding box center [467, 233] width 934 height 466
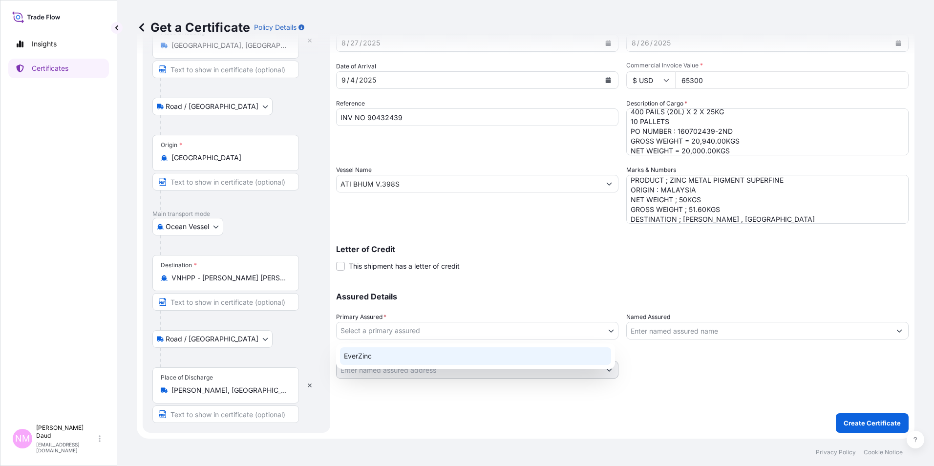
click at [480, 356] on div "EverZinc" at bounding box center [475, 356] width 271 height 18
select select "31493"
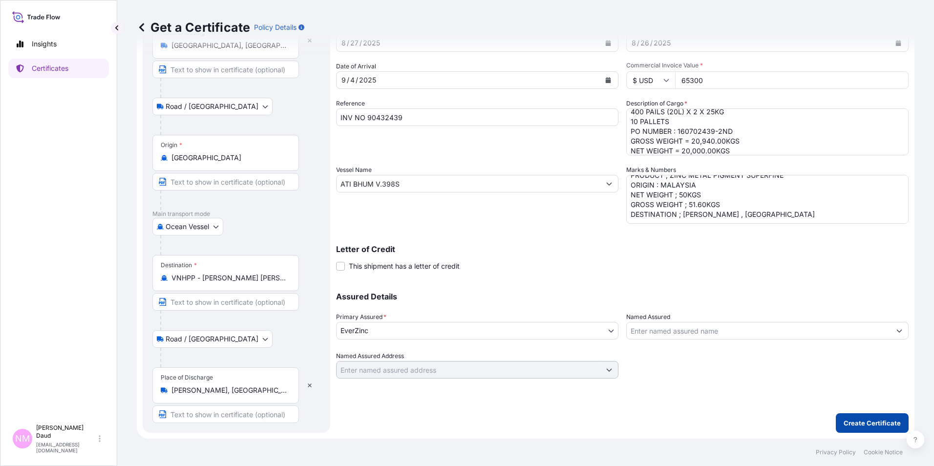
click at [861, 414] on button "Create Certificate" at bounding box center [872, 423] width 73 height 20
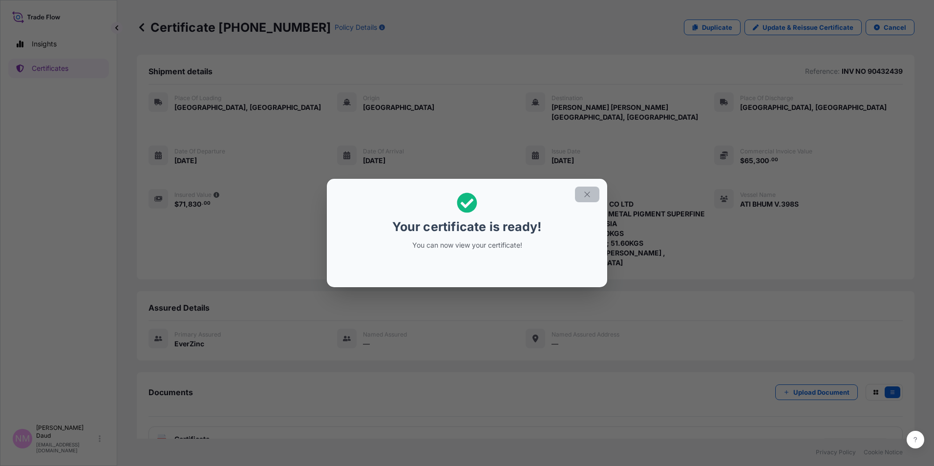
click at [584, 199] on button "button" at bounding box center [587, 195] width 24 height 16
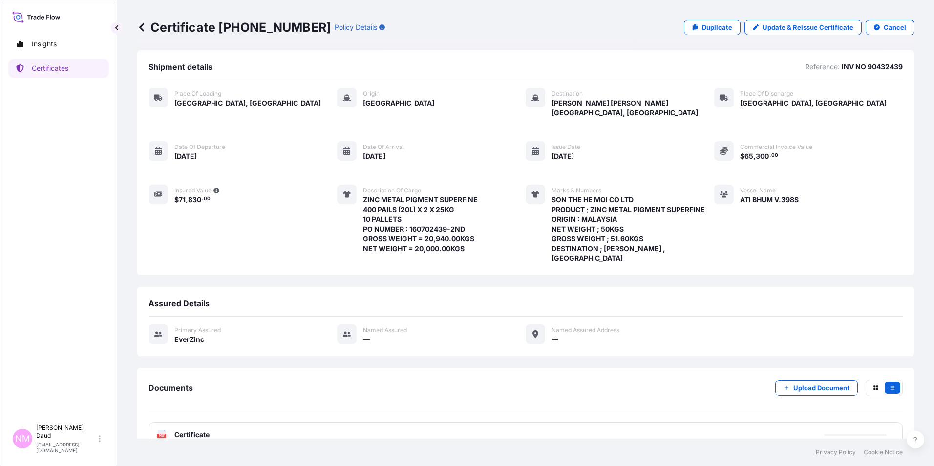
scroll to position [5, 0]
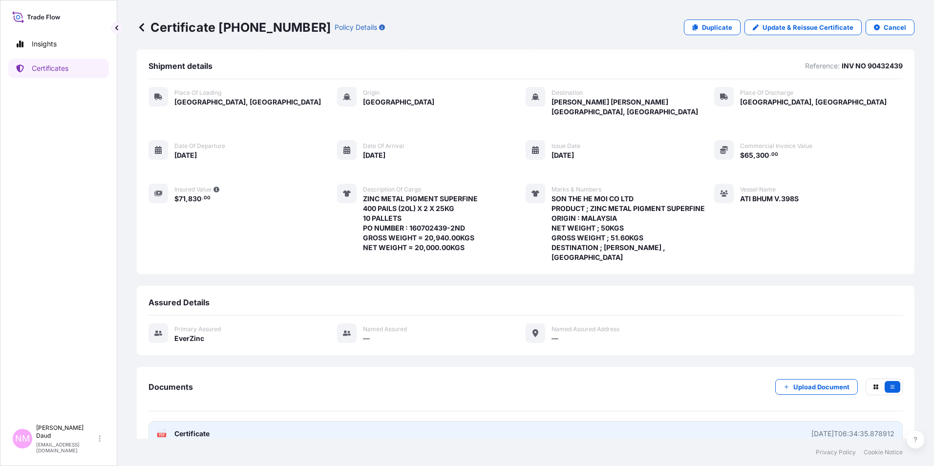
click at [639, 421] on link "PDF Certificate 2025-08-27T06:34:35.878912" at bounding box center [526, 433] width 754 height 25
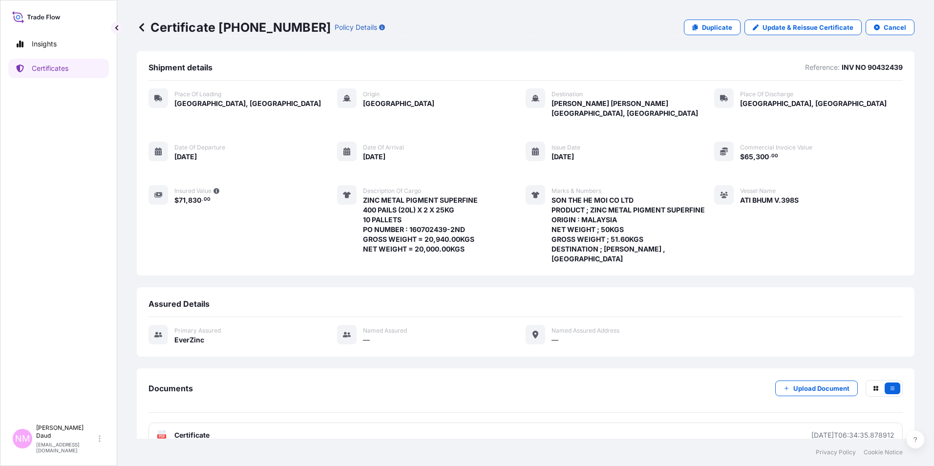
scroll to position [4, 0]
click at [147, 31] on p "Certificate 31493-86-1" at bounding box center [234, 28] width 194 height 16
click at [145, 28] on icon at bounding box center [142, 27] width 10 height 10
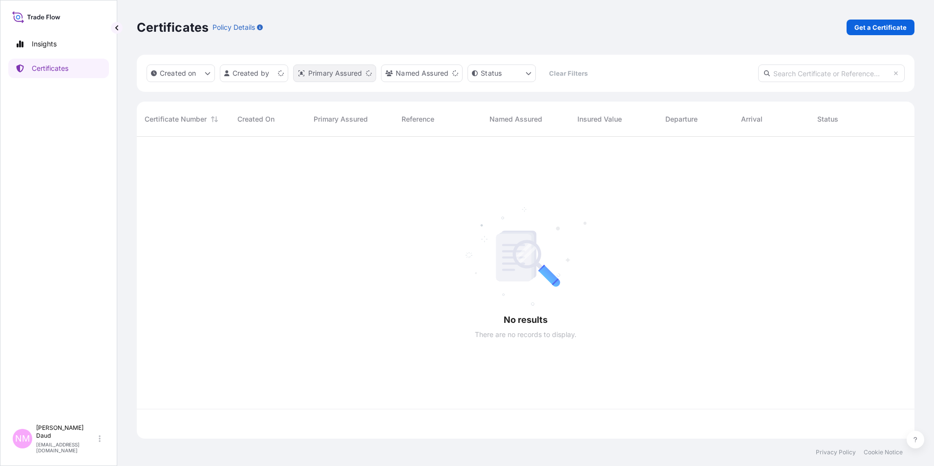
scroll to position [300, 770]
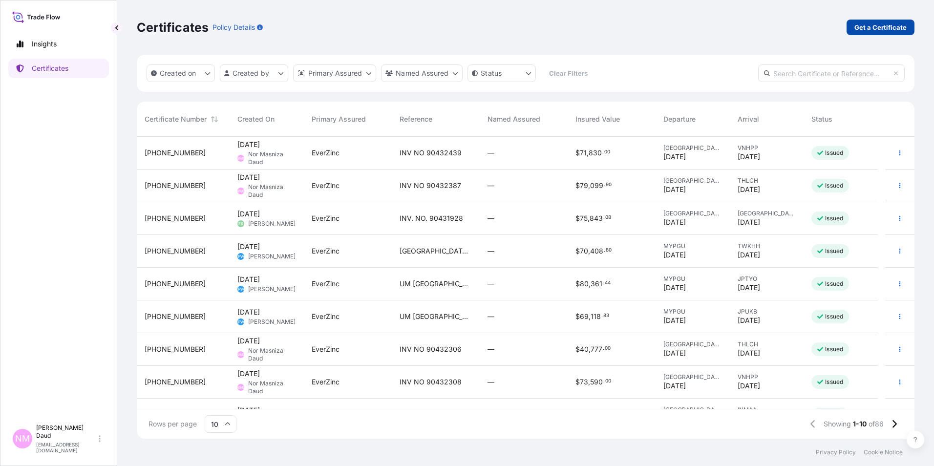
click at [888, 25] on p "Get a Certificate" at bounding box center [880, 27] width 52 height 10
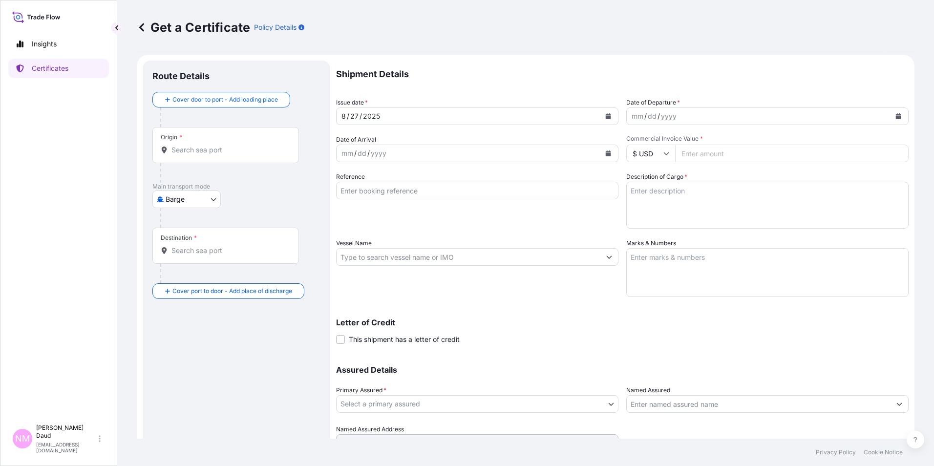
click at [220, 148] on input "Origin *" at bounding box center [228, 150] width 115 height 10
click at [190, 206] on body "0 options available. Insights Certificates NM Nor Masniza Daud normasniza.daud@…" at bounding box center [467, 233] width 934 height 466
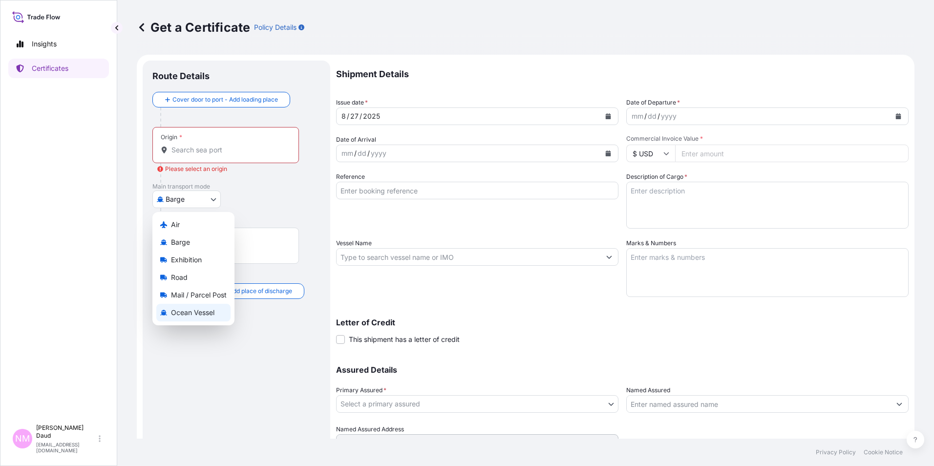
click at [182, 311] on span "Ocean Vessel" at bounding box center [192, 313] width 43 height 10
select select "Ocean Vessel"
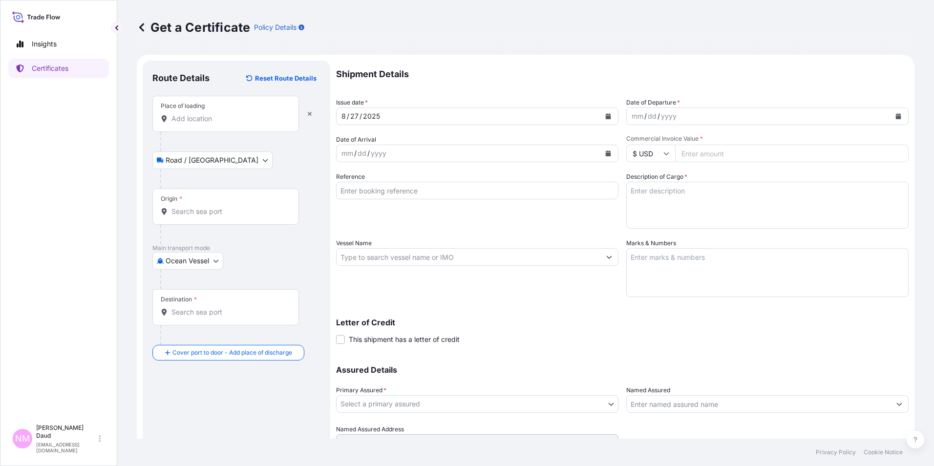
click at [200, 124] on div "Place of loading" at bounding box center [225, 114] width 147 height 36
click at [200, 124] on input "Place of loading" at bounding box center [228, 119] width 115 height 10
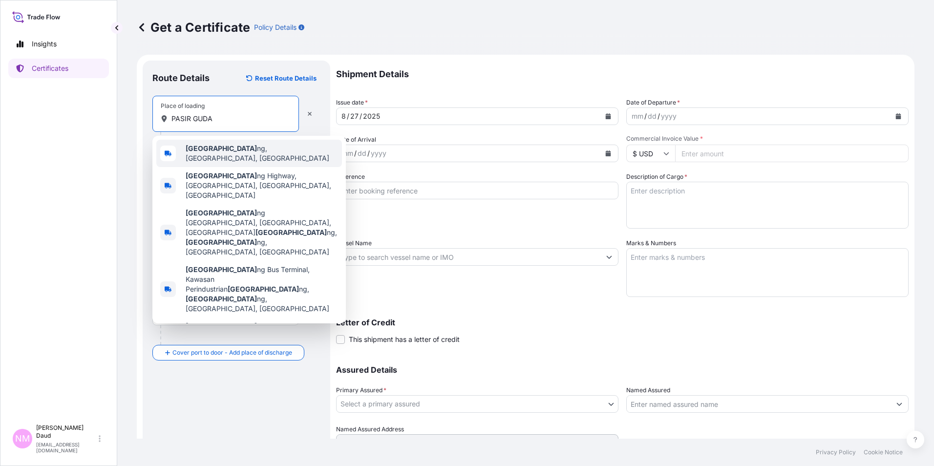
click at [206, 152] on b "Pasir Guda" at bounding box center [221, 148] width 71 height 8
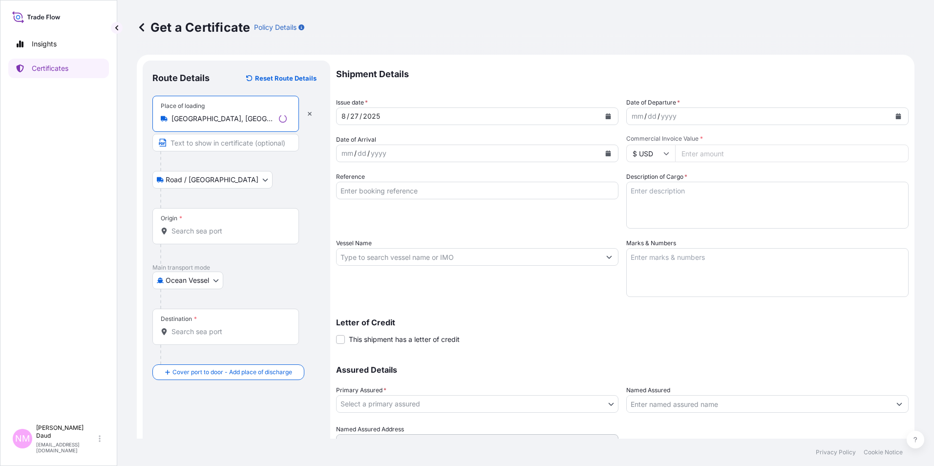
type input "Pasir Gudang, Johor, Malaysia"
click at [197, 233] on input "Origin *" at bounding box center [228, 231] width 115 height 10
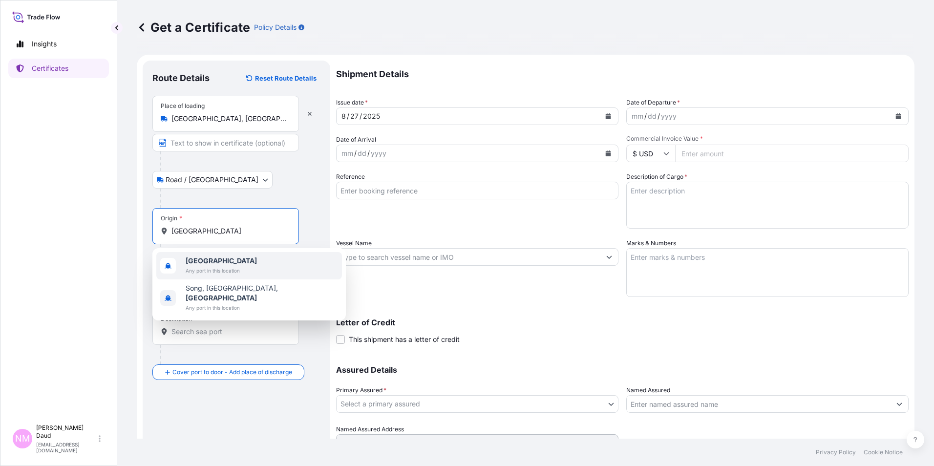
click at [202, 260] on b "Malaysia" at bounding box center [221, 260] width 71 height 8
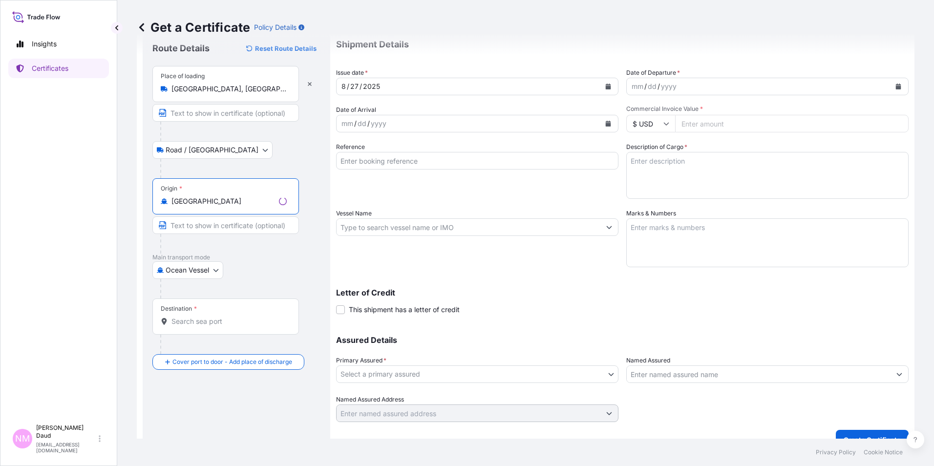
scroll to position [46, 0]
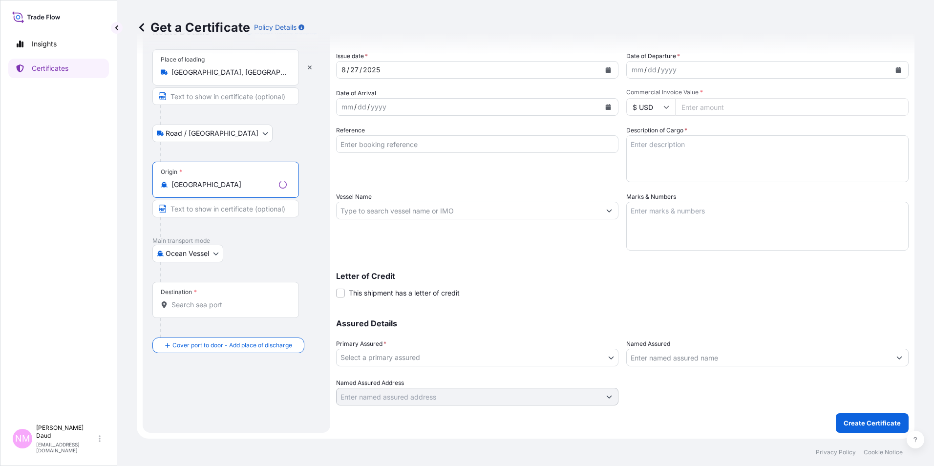
type input "Malaysia"
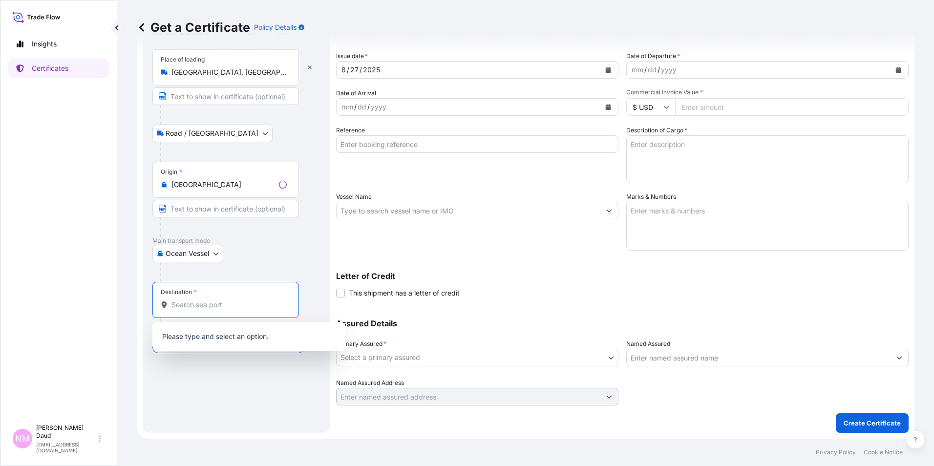
click at [187, 307] on input "Destination *" at bounding box center [228, 305] width 115 height 10
click at [895, 68] on icon "Calendar" at bounding box center [898, 70] width 6 height 6
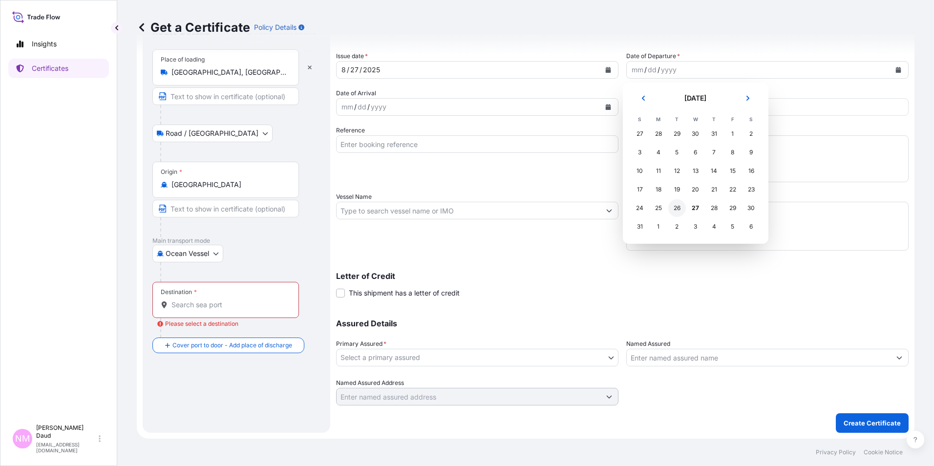
click at [680, 206] on div "26" at bounding box center [677, 208] width 18 height 18
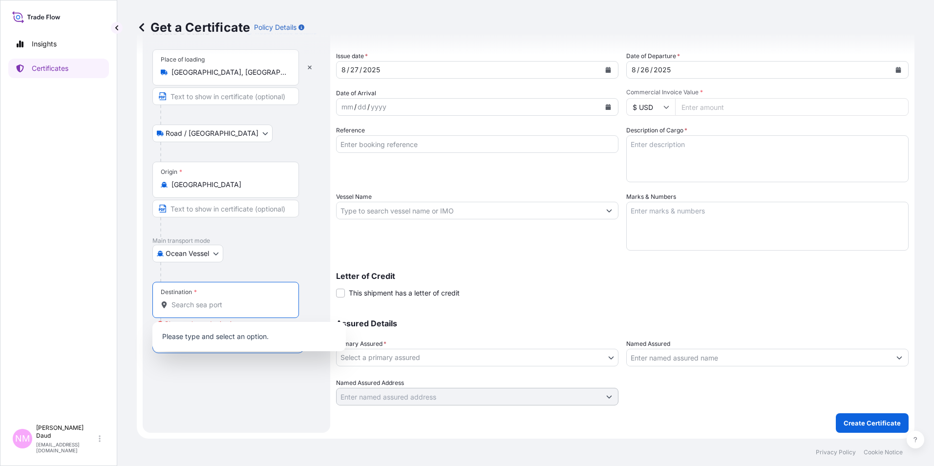
click at [185, 304] on input "Destination * Please select a destination" at bounding box center [228, 305] width 115 height 10
click at [179, 368] on div "Route Details Reset Route Details Place of loading Pasir Gudang, Johor, Malaysi…" at bounding box center [236, 223] width 168 height 399
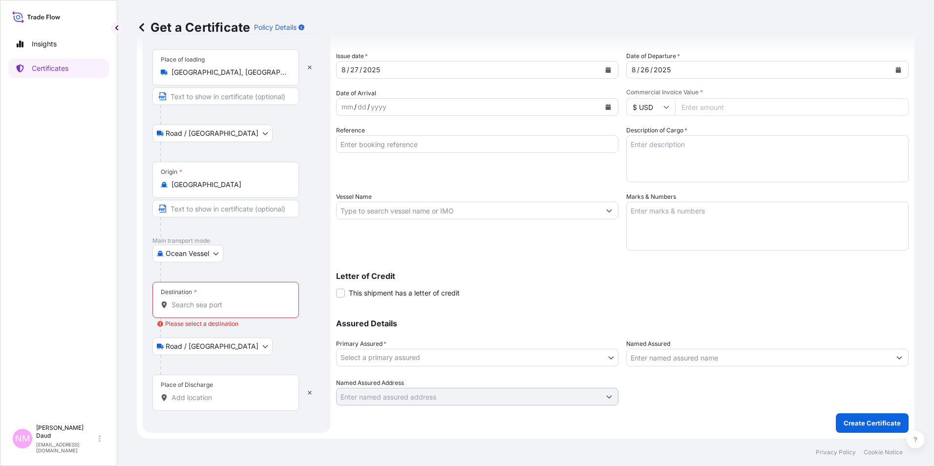
click at [193, 296] on div "Destination *" at bounding box center [225, 300] width 147 height 36
click at [193, 300] on input "Destination * Please select a destination" at bounding box center [228, 305] width 115 height 10
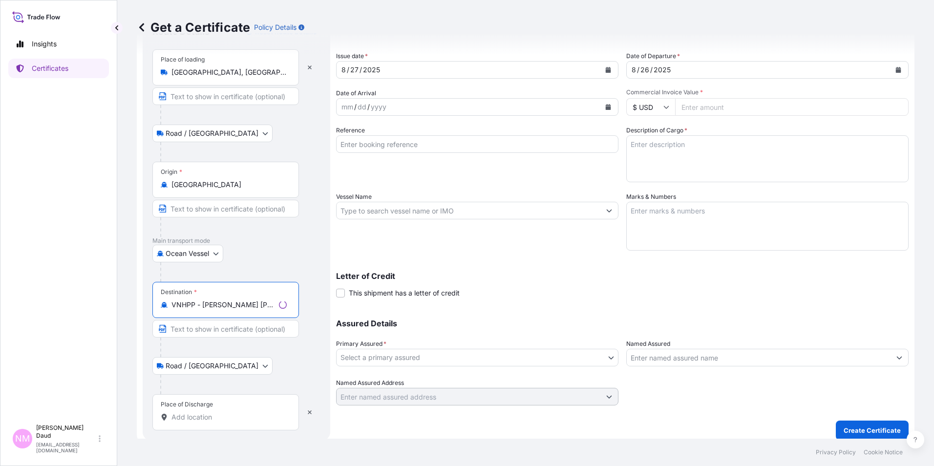
type input "VNHPP - Tan Cang Hiep Phuoc Port, Vietnam"
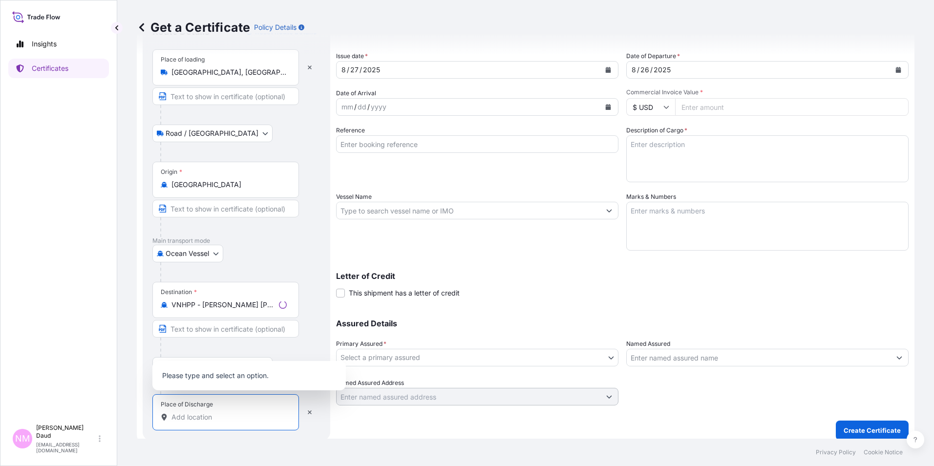
click at [215, 419] on input "Place of Discharge" at bounding box center [228, 417] width 115 height 10
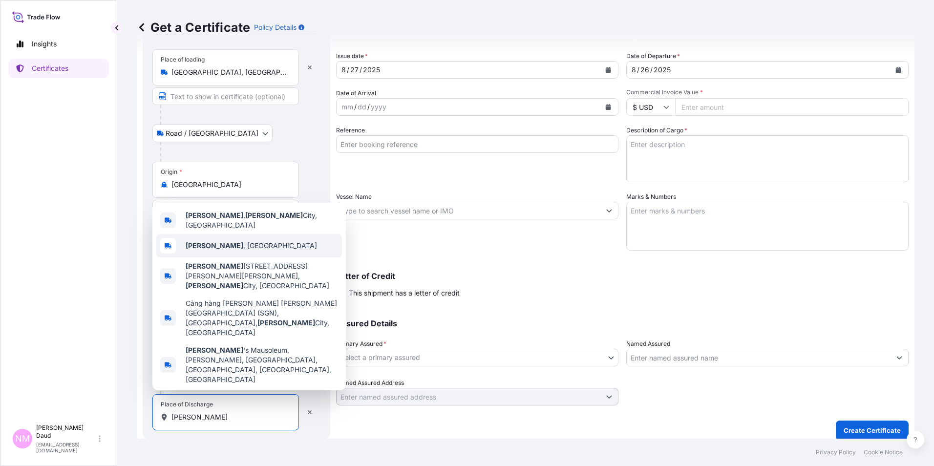
click at [254, 251] on span "Ho Chi Minh , Vietnam" at bounding box center [251, 246] width 131 height 10
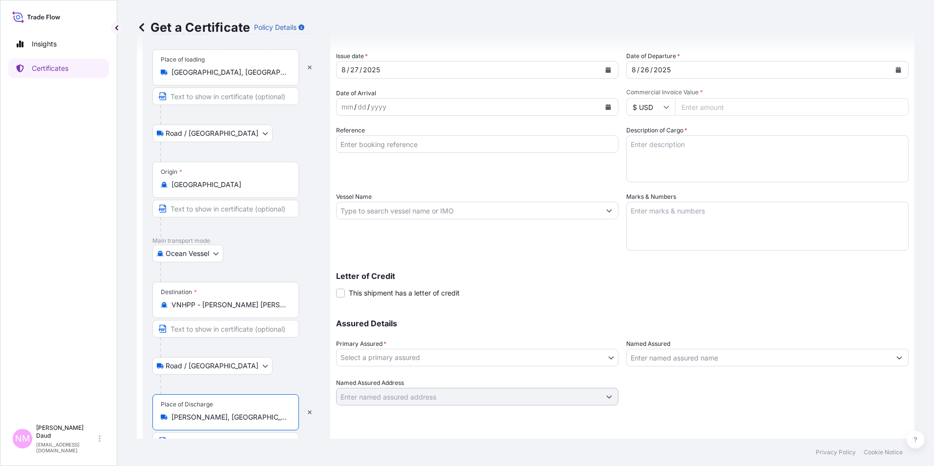
type input "Ho Chi Minh, Vietnam"
click at [607, 107] on icon "Calendar" at bounding box center [608, 107] width 6 height 6
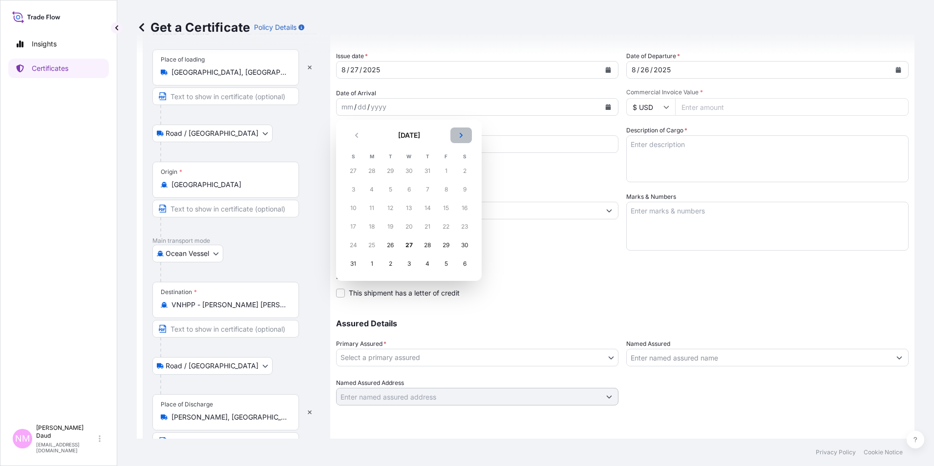
click at [463, 135] on icon "Next" at bounding box center [461, 135] width 6 height 6
click at [423, 171] on div "4" at bounding box center [428, 171] width 18 height 18
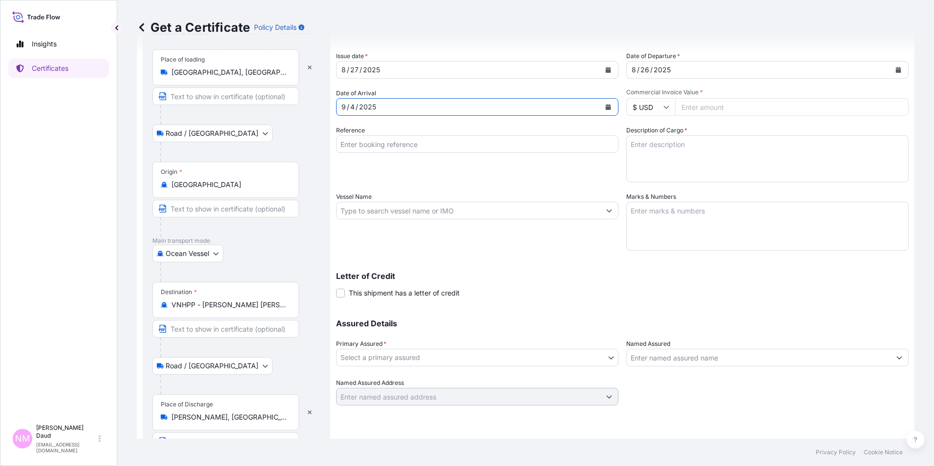
click at [439, 145] on input "Reference" at bounding box center [477, 144] width 282 height 18
type input "INV NO 90432440"
click at [701, 105] on input "Commercial Invoice Value *" at bounding box center [792, 107] width 234 height 18
type input "72980"
click at [544, 212] on input "Vessel Name" at bounding box center [469, 211] width 264 height 18
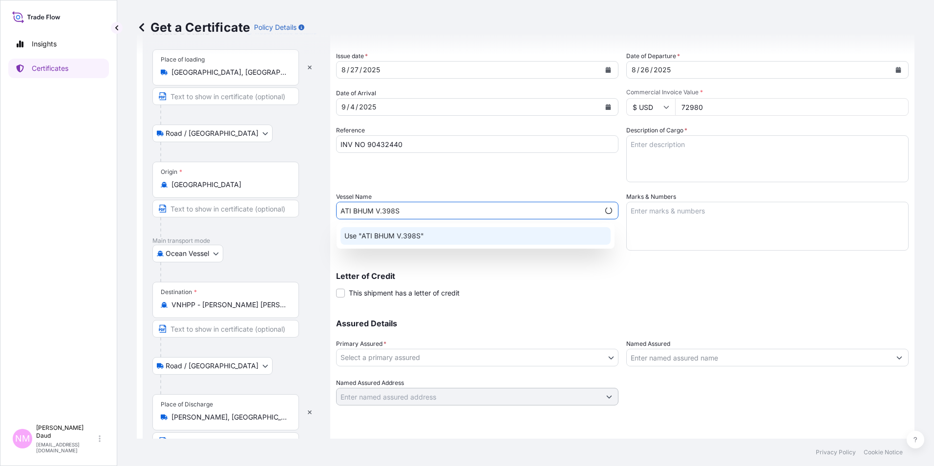
type input "ATI BHUM V.398S"
click at [493, 247] on div "Use "ATI BHUM V.398S"" at bounding box center [476, 235] width 278 height 25
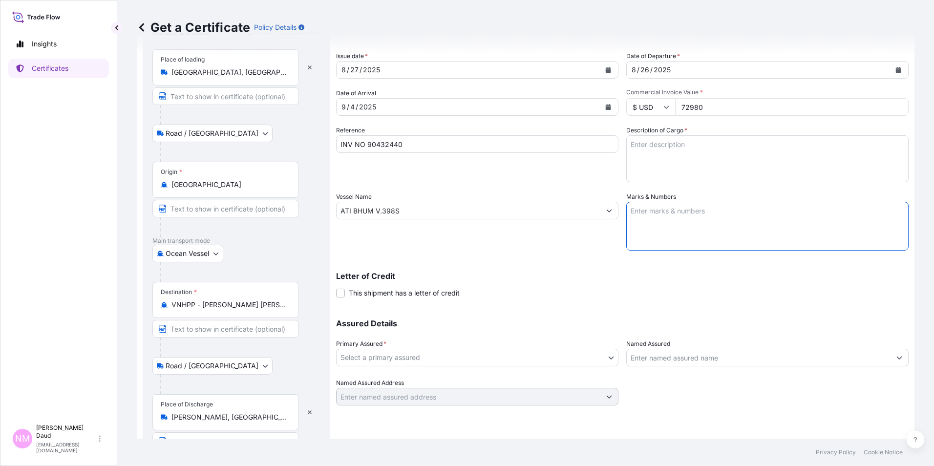
click at [661, 219] on textarea "Marks & Numbers" at bounding box center [767, 226] width 282 height 49
click at [666, 154] on textarea "Description of Cargo *" at bounding box center [767, 158] width 282 height 47
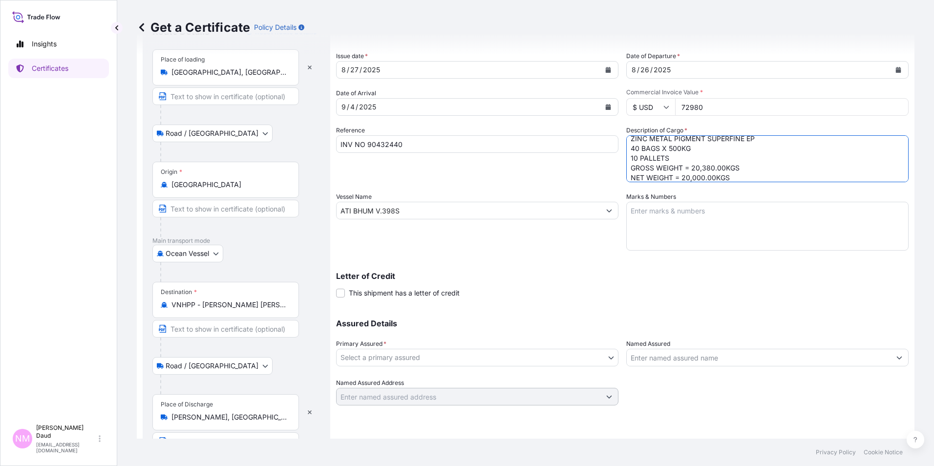
scroll to position [16, 0]
type textarea "ZINC METAL PIGMENT SUPERFINE EP 40 BAGS X 500KG 10 PALLETS GROSS WEIGHT = 20,38…"
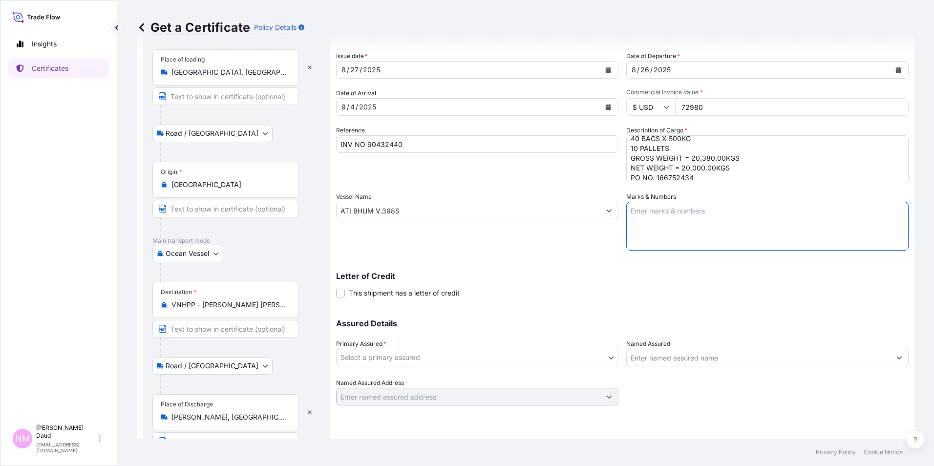
click at [703, 211] on textarea "Marks & Numbers" at bounding box center [767, 226] width 282 height 49
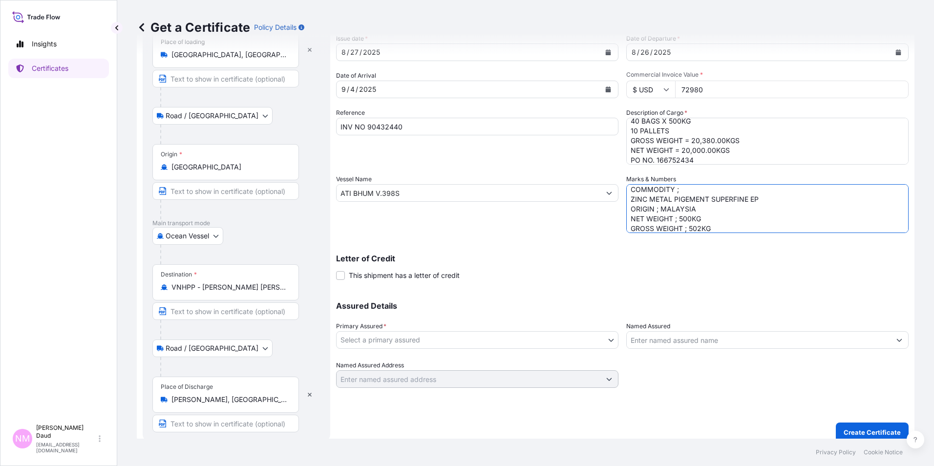
scroll to position [73, 0]
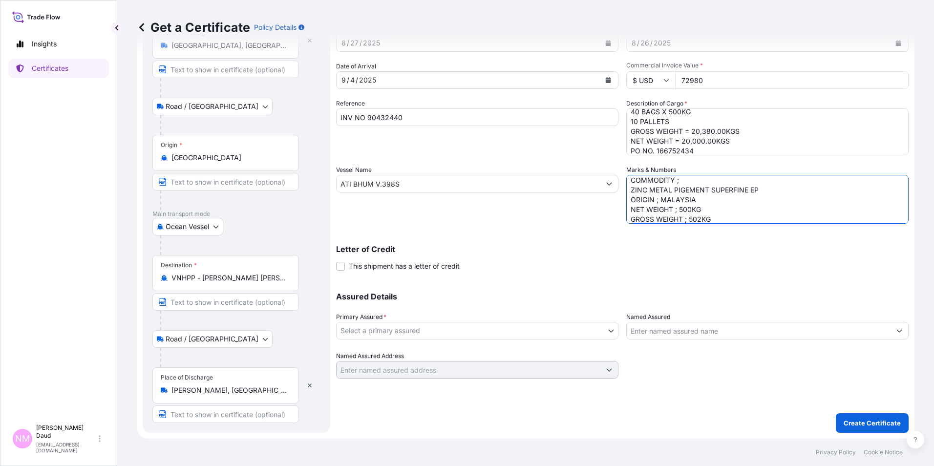
type textarea "JOTUN PAINTS VIETNAM DESTINATION ; HCMC VIETNAM COMMODITY ; ZINC METAL PIGEMENT…"
click at [582, 331] on body "Insights Certificates NM Nor Masniza Daud normasniza.daud@everzinc.com Get a Ce…" at bounding box center [467, 233] width 934 height 466
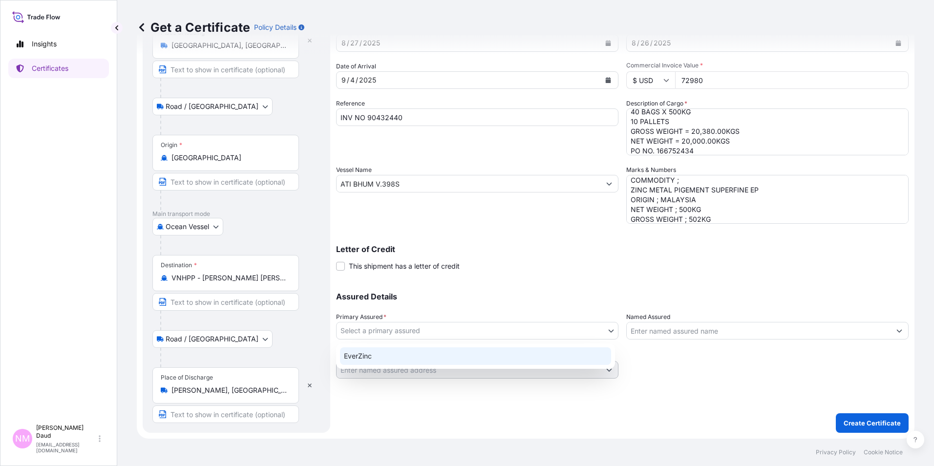
click at [494, 353] on div "EverZinc" at bounding box center [475, 356] width 271 height 18
select select "31493"
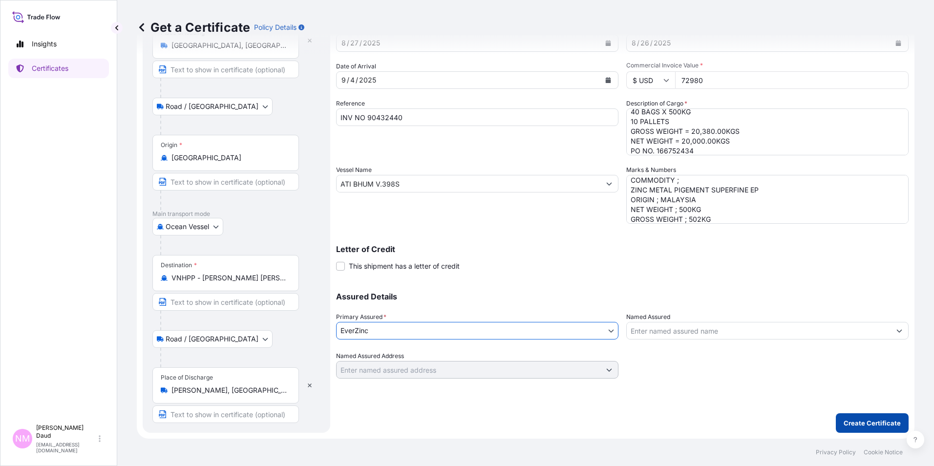
click at [869, 424] on p "Create Certificate" at bounding box center [872, 423] width 57 height 10
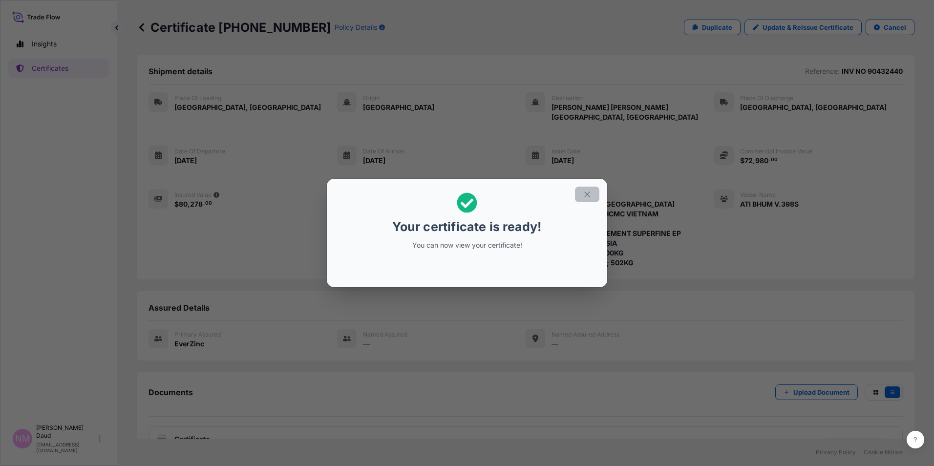
click at [586, 193] on icon "button" at bounding box center [587, 194] width 9 height 9
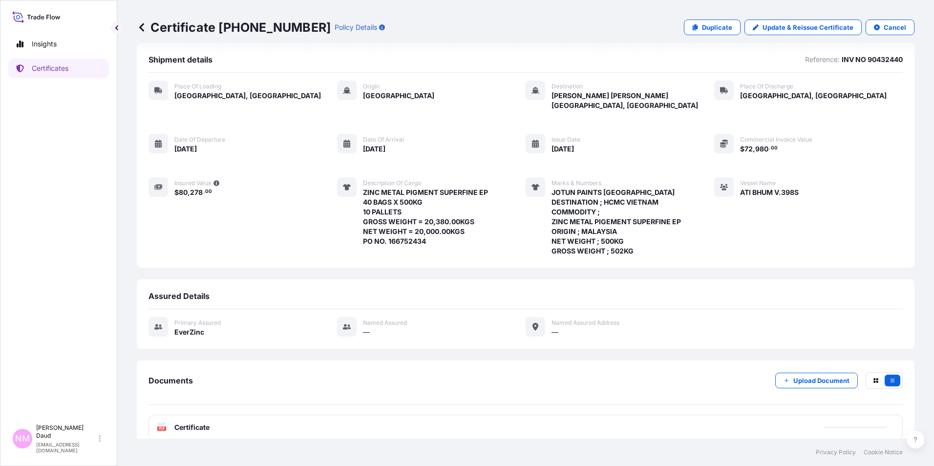
scroll to position [15, 0]
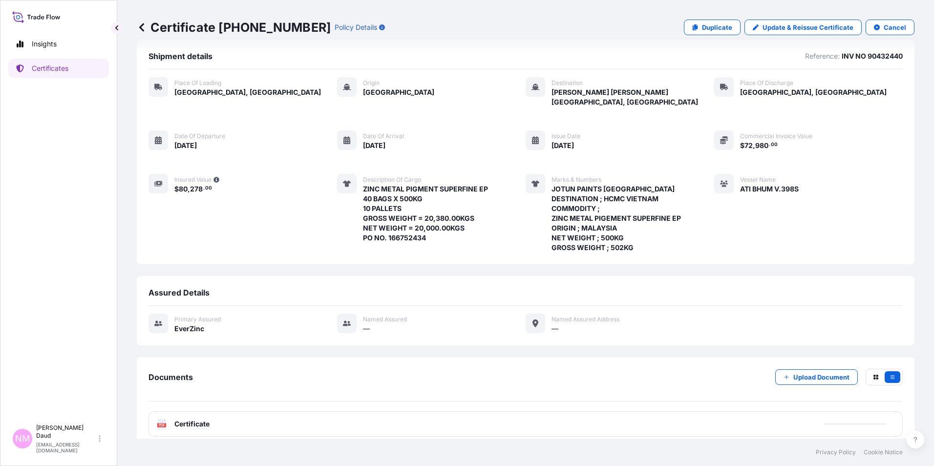
click at [628, 419] on div "PDF Certificate" at bounding box center [526, 423] width 754 height 25
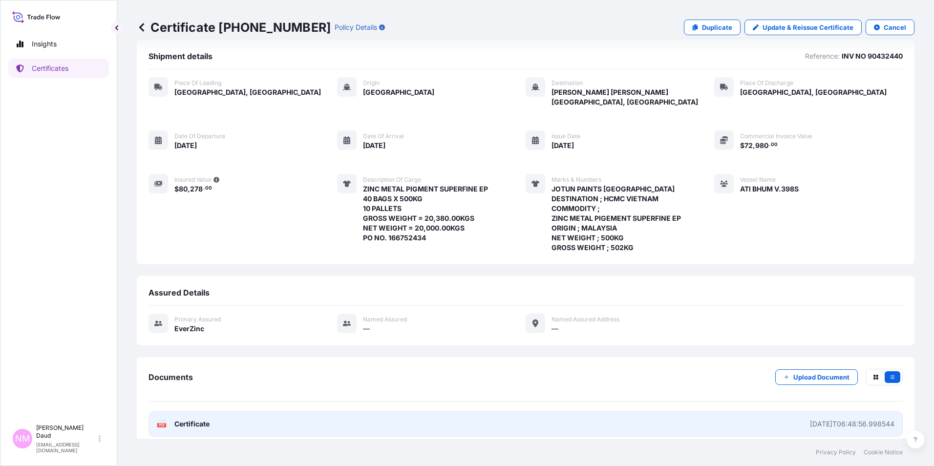
click at [620, 411] on link "PDF Certificate 2025-08-27T06:48:56.998544" at bounding box center [526, 423] width 754 height 25
